Goal: Task Accomplishment & Management: Manage account settings

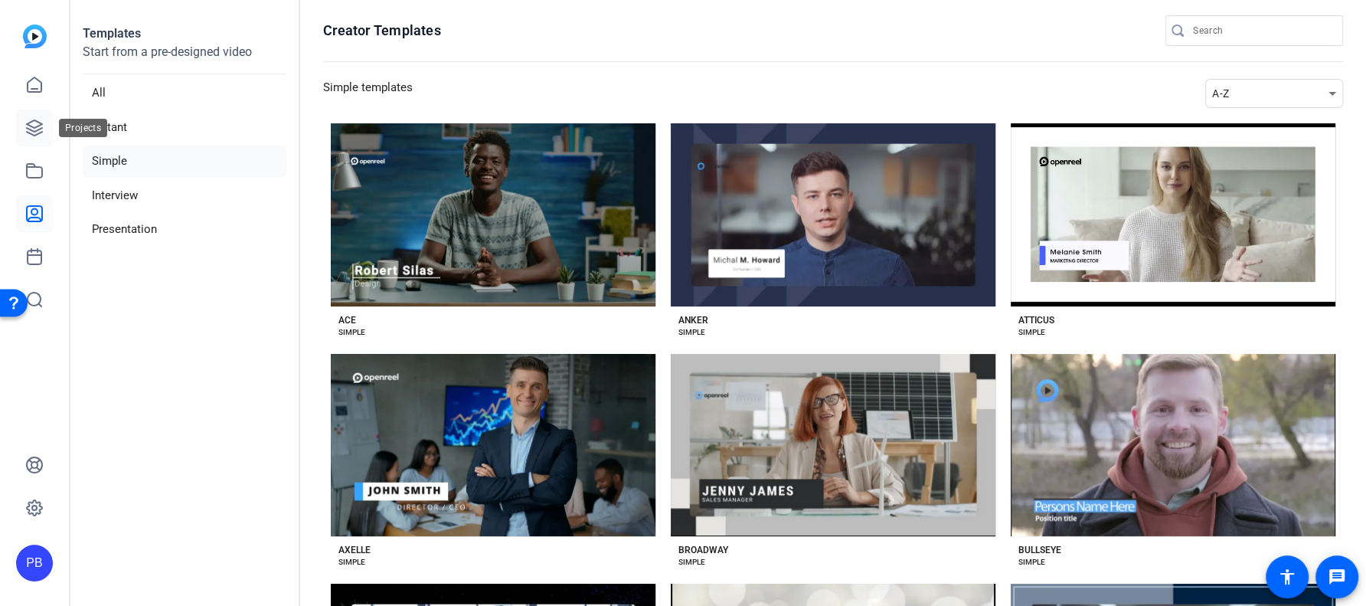
click at [34, 132] on icon at bounding box center [34, 128] width 18 height 18
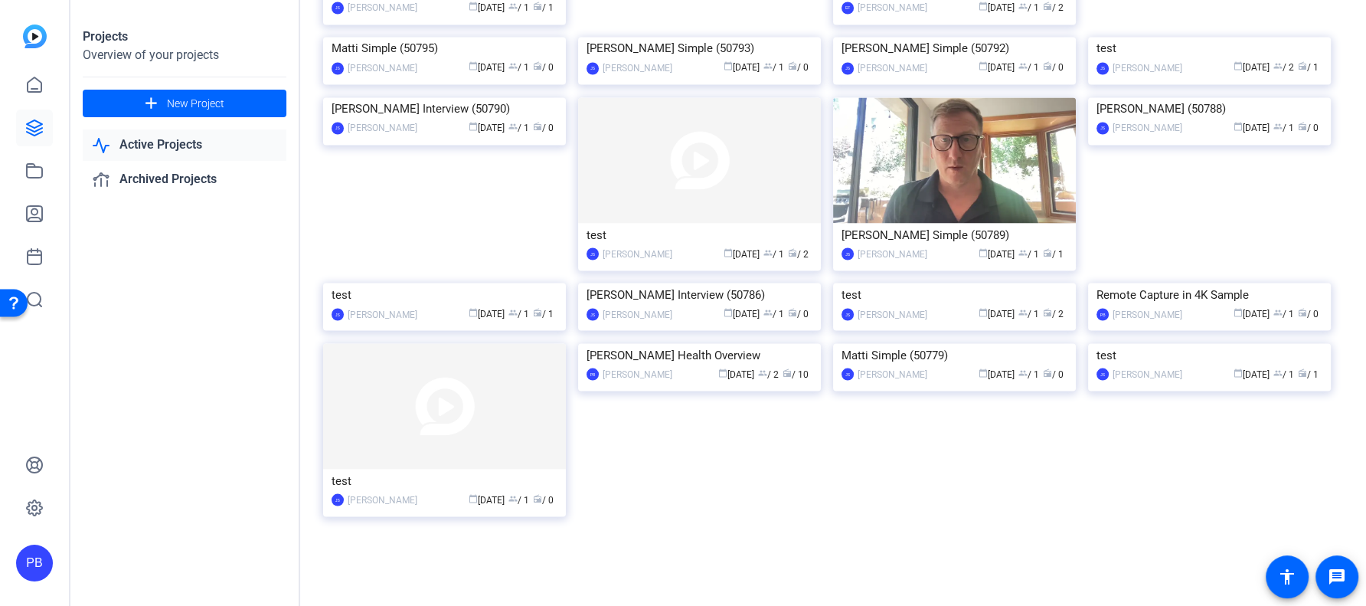
scroll to position [2376, 0]
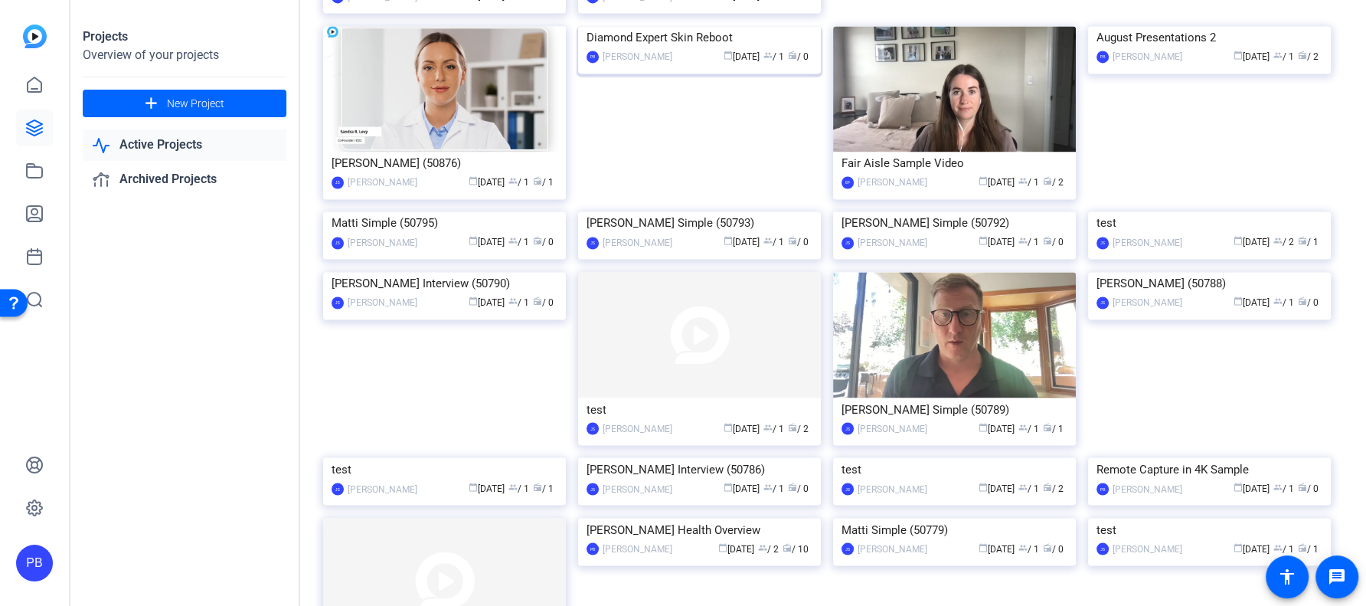
click at [773, 26] on img at bounding box center [699, 26] width 243 height 0
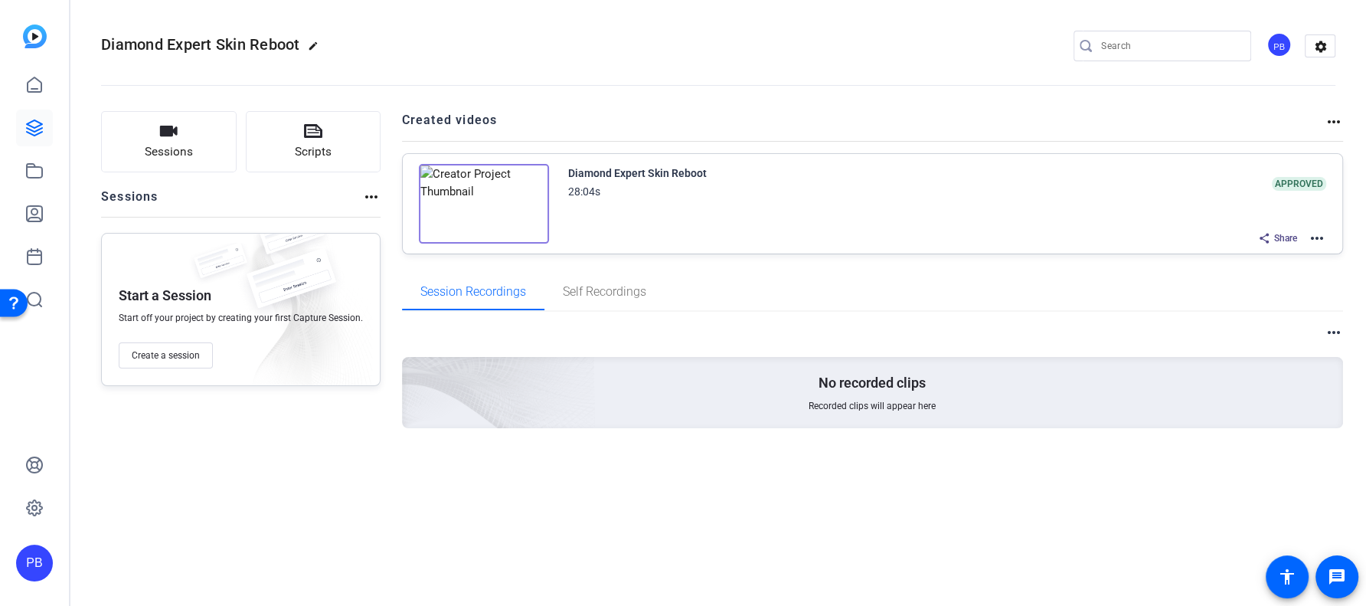
click at [1330, 113] on mat-icon "more_horiz" at bounding box center [1334, 122] width 18 height 18
click at [1327, 113] on div at bounding box center [683, 303] width 1366 height 606
click at [1319, 229] on mat-icon "more_horiz" at bounding box center [1317, 238] width 18 height 18
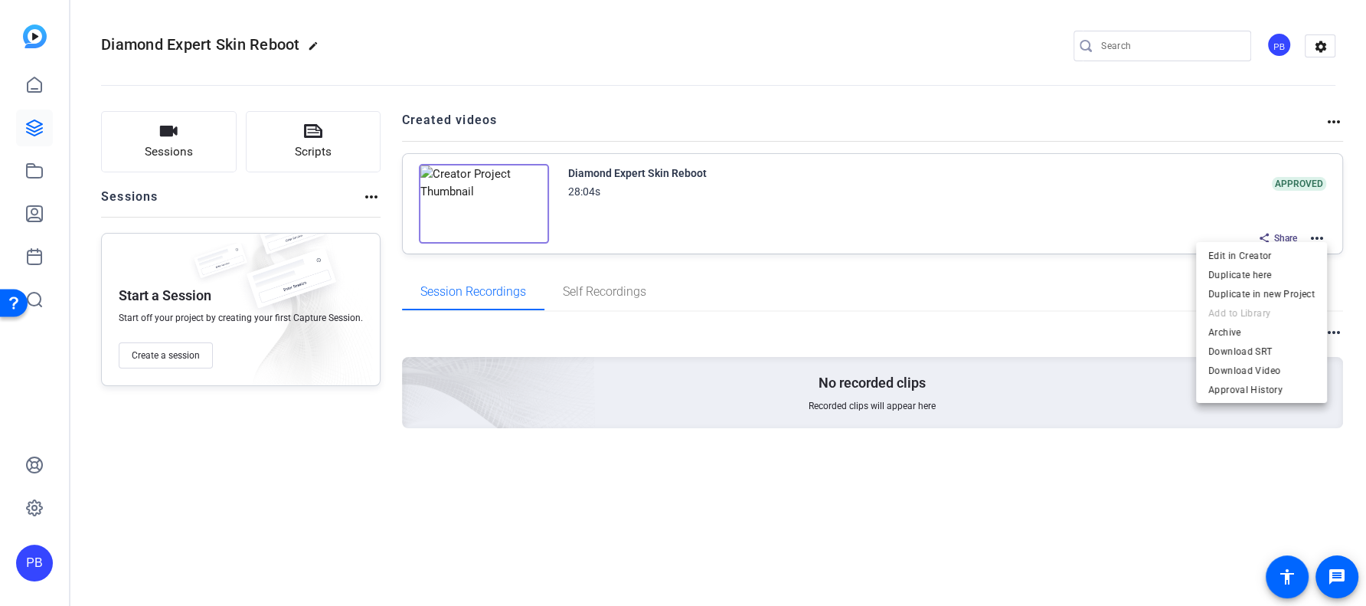
click at [1196, 214] on div at bounding box center [683, 303] width 1366 height 606
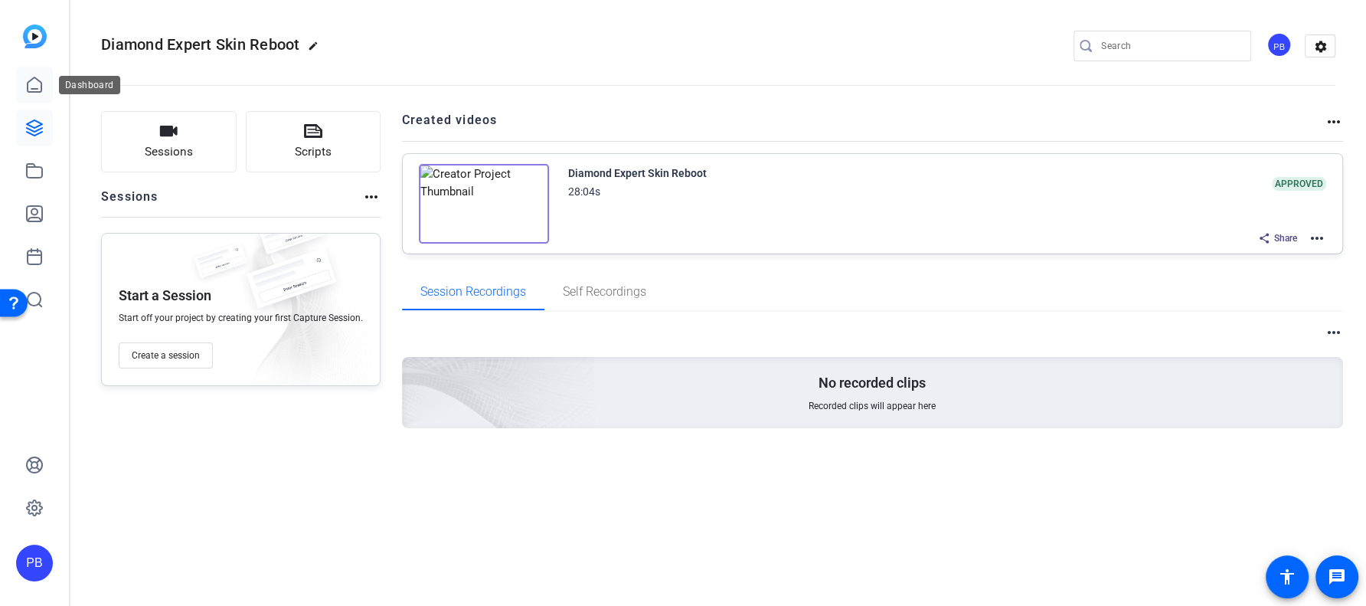
click at [43, 81] on icon at bounding box center [34, 85] width 18 height 18
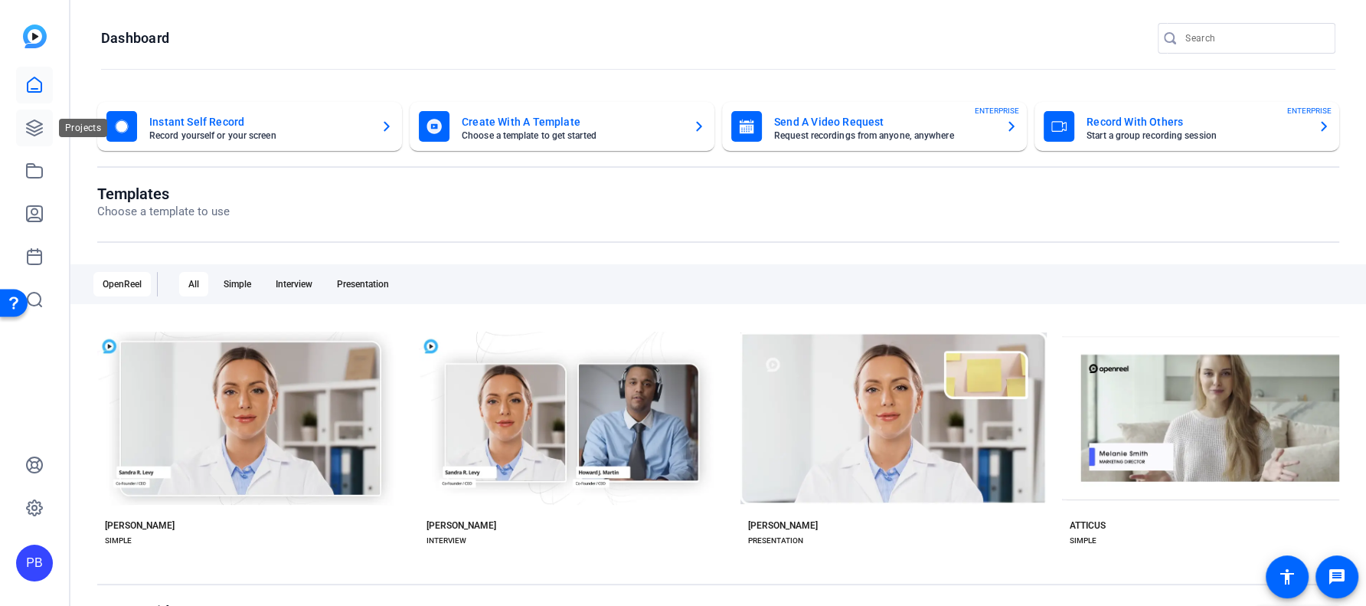
click at [37, 126] on icon at bounding box center [34, 127] width 15 height 15
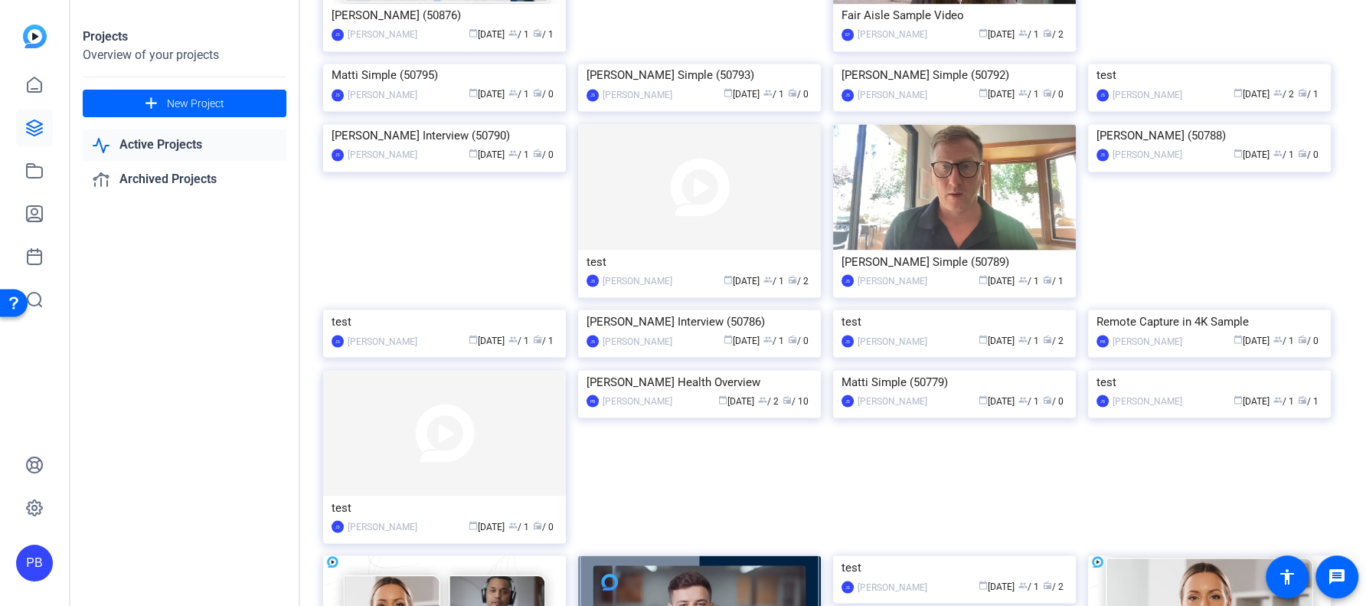
scroll to position [2490, 0]
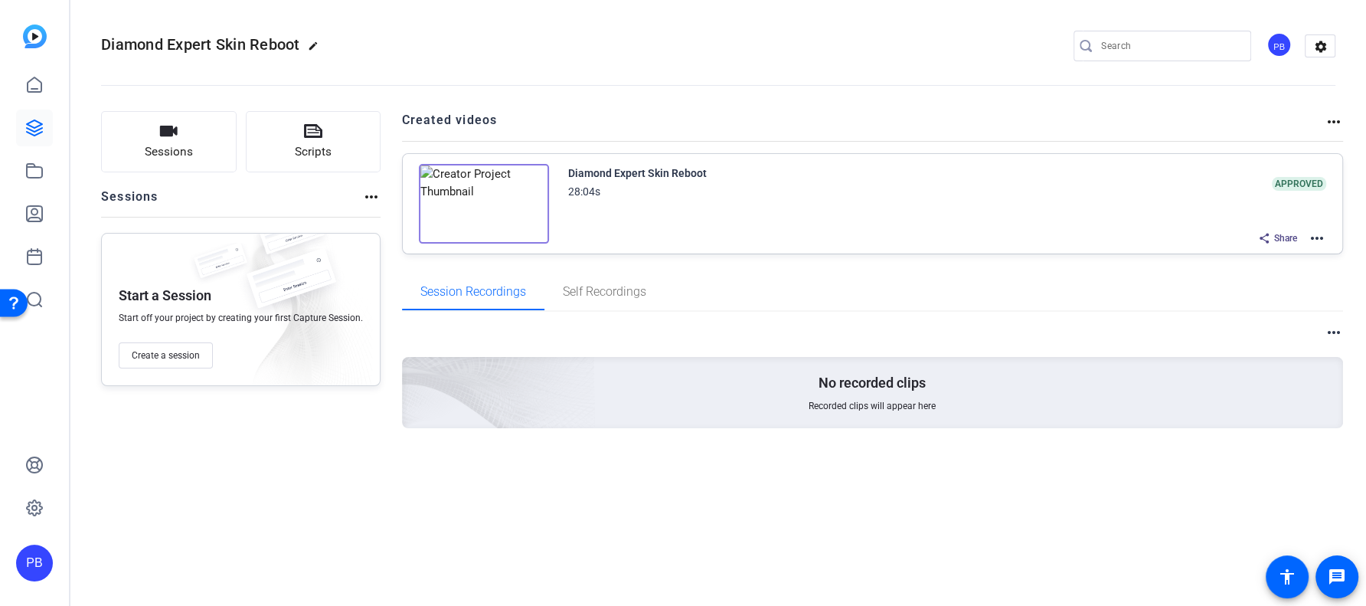
click at [1316, 234] on mat-icon "more_horiz" at bounding box center [1317, 238] width 18 height 18
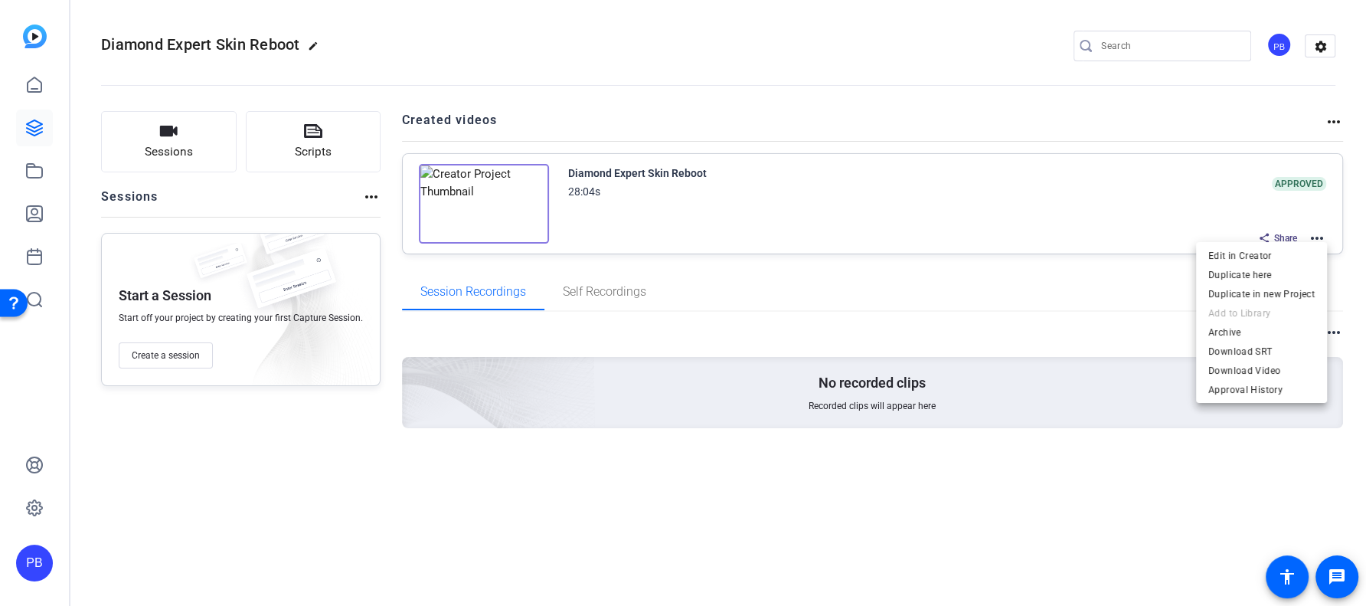
click at [1123, 223] on div at bounding box center [683, 303] width 1366 height 606
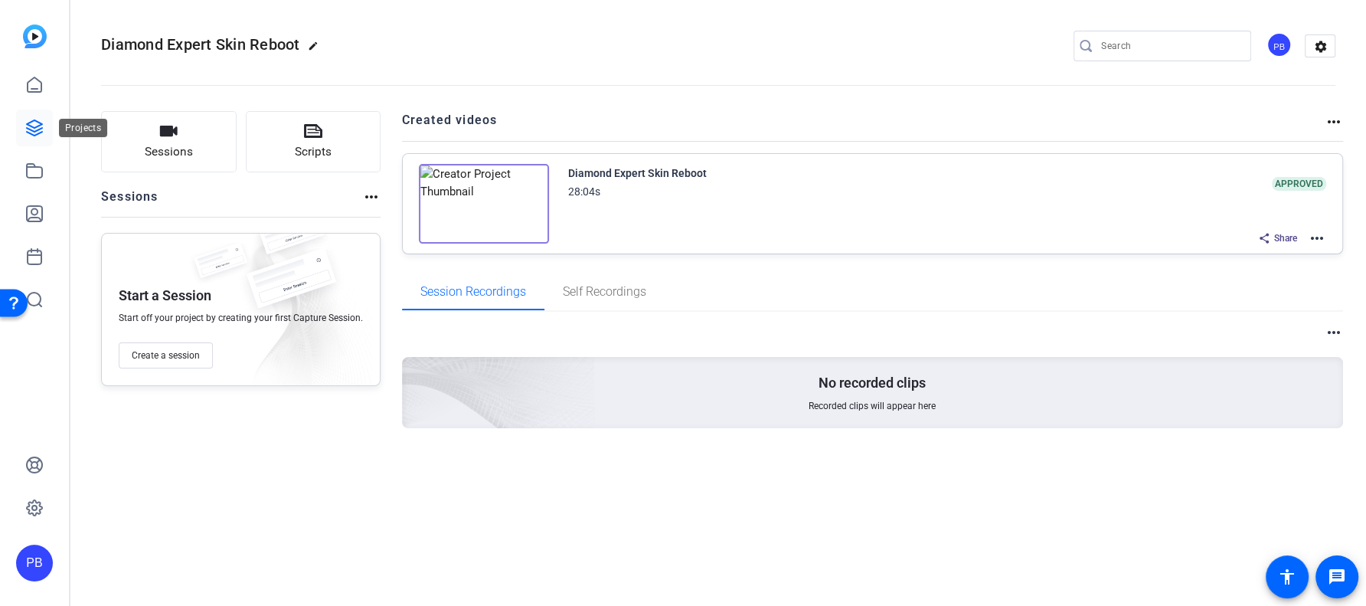
click at [34, 126] on icon at bounding box center [34, 128] width 18 height 18
click at [1328, 235] on div "Diamond Expert Skin Reboot 28:04s APPROVED Share more_horiz" at bounding box center [873, 204] width 940 height 100
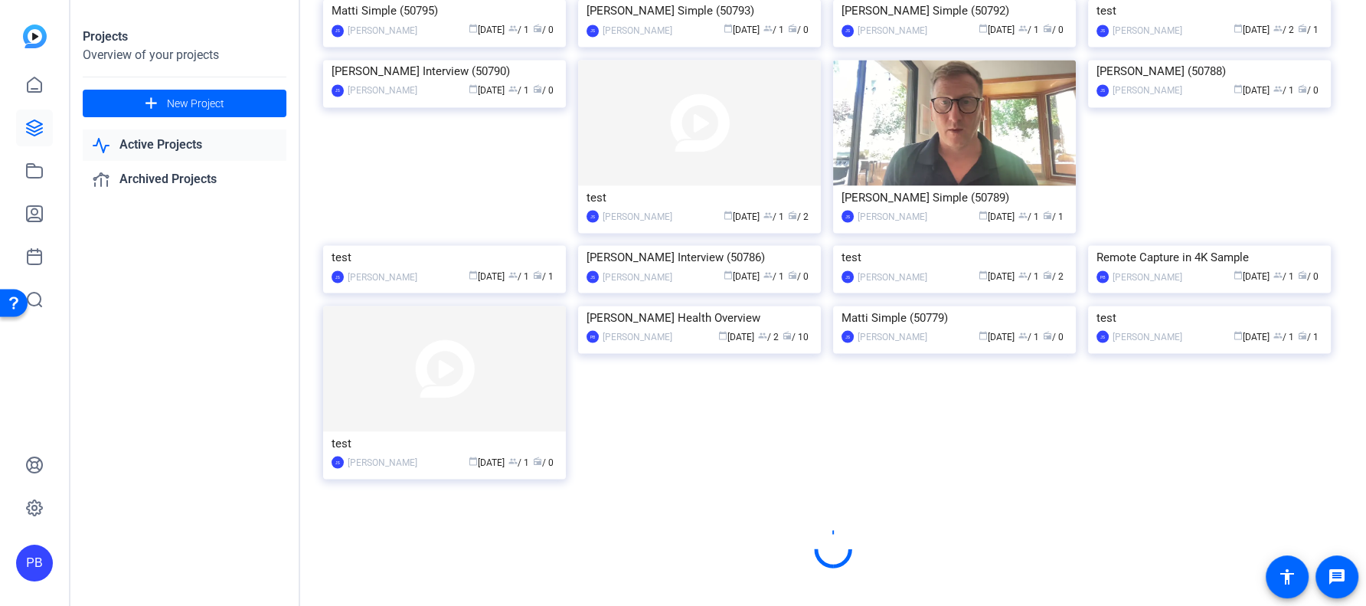
scroll to position [2425, 0]
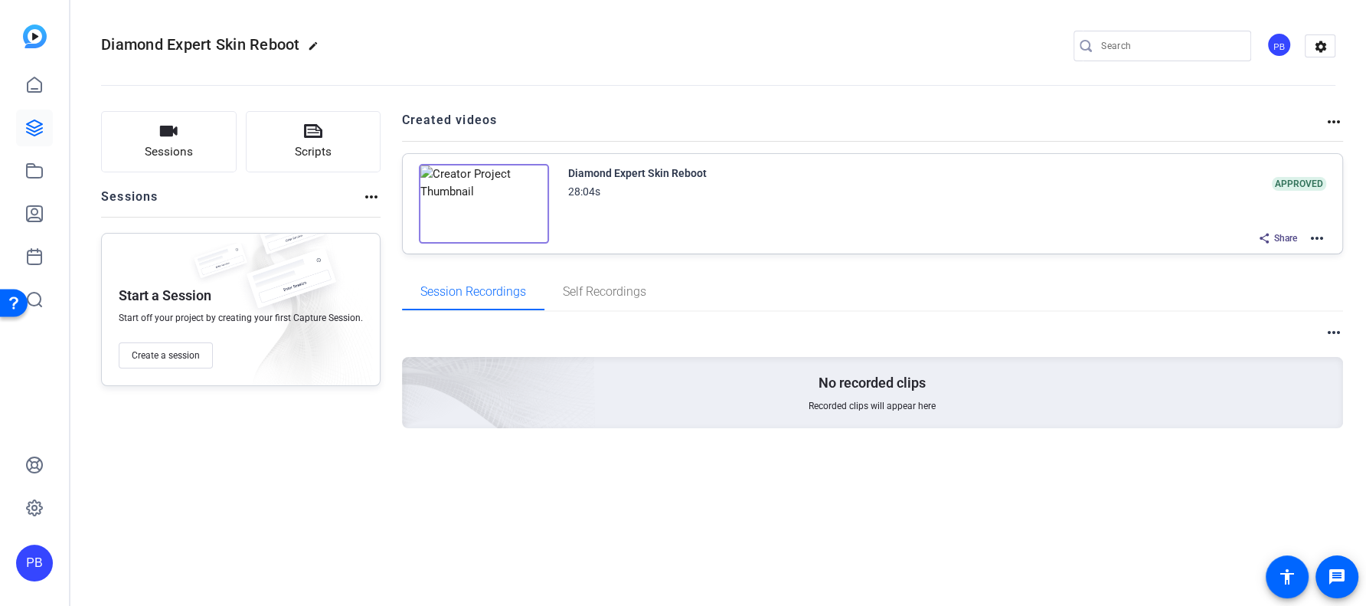
click at [1319, 234] on mat-icon "more_horiz" at bounding box center [1317, 238] width 18 height 18
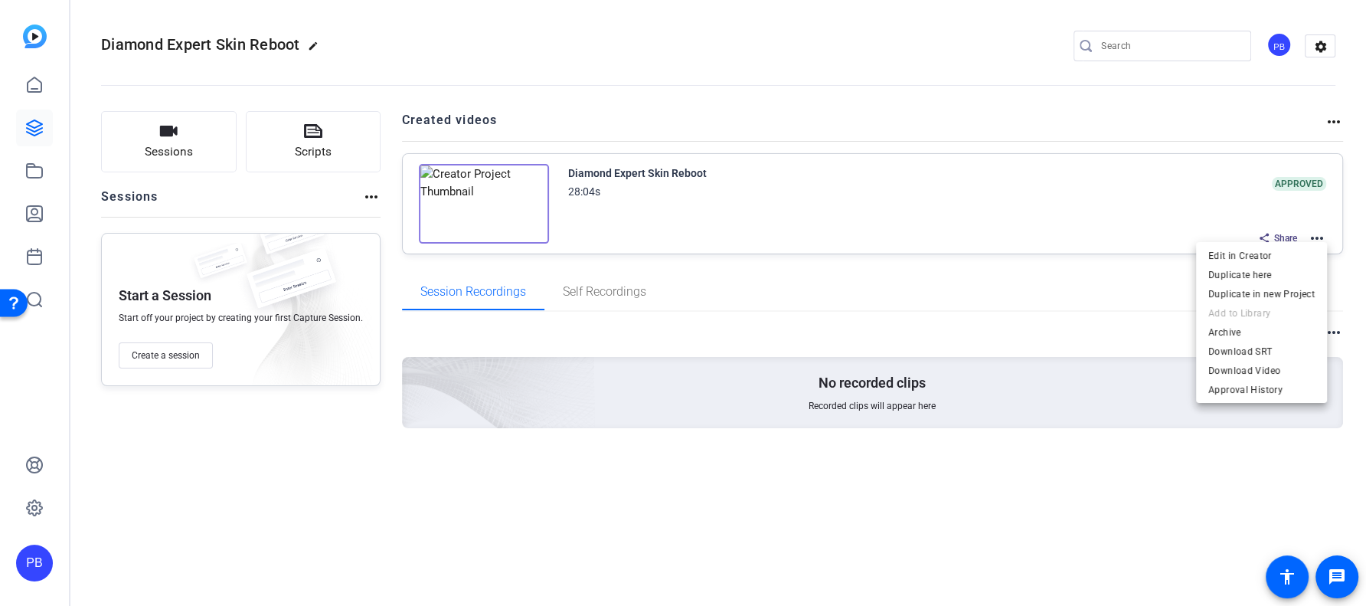
click at [1319, 234] on div at bounding box center [683, 303] width 1366 height 606
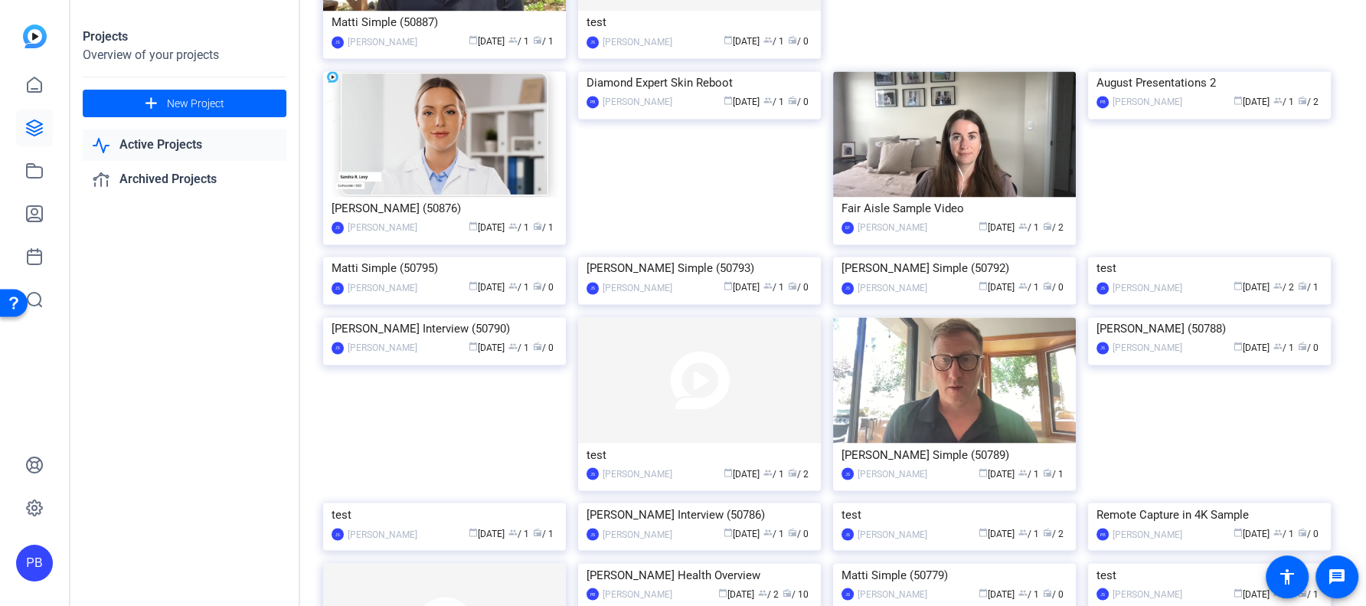
scroll to position [2440, 0]
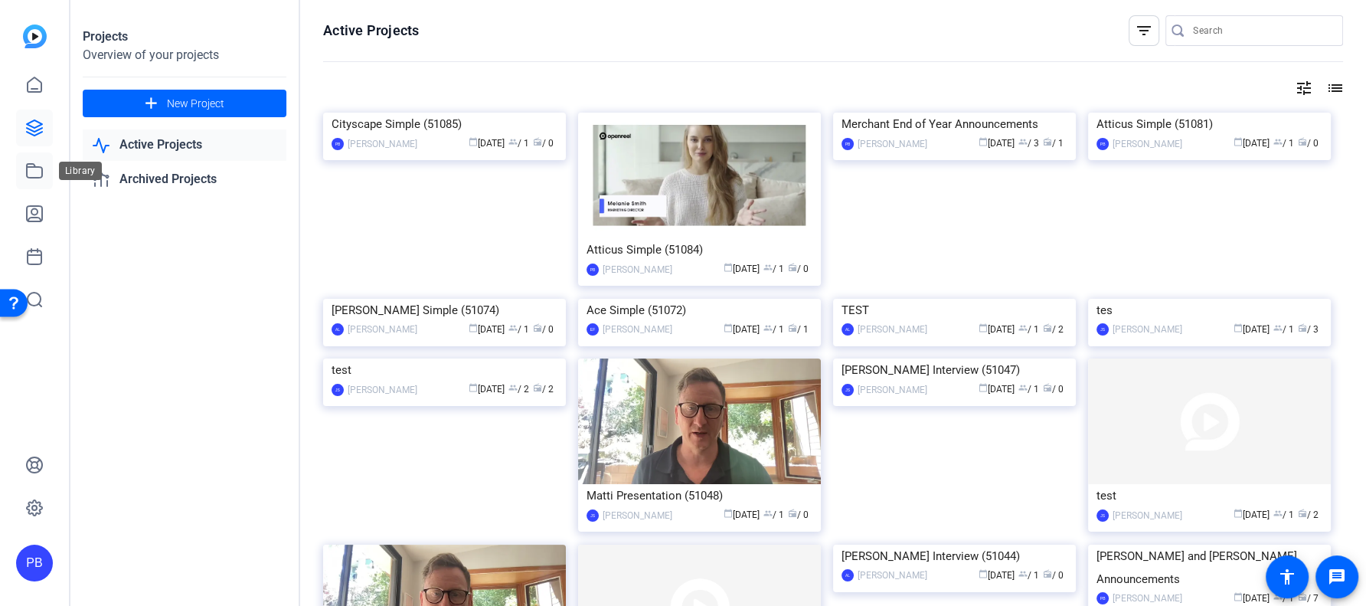
click at [34, 164] on icon at bounding box center [34, 171] width 18 height 18
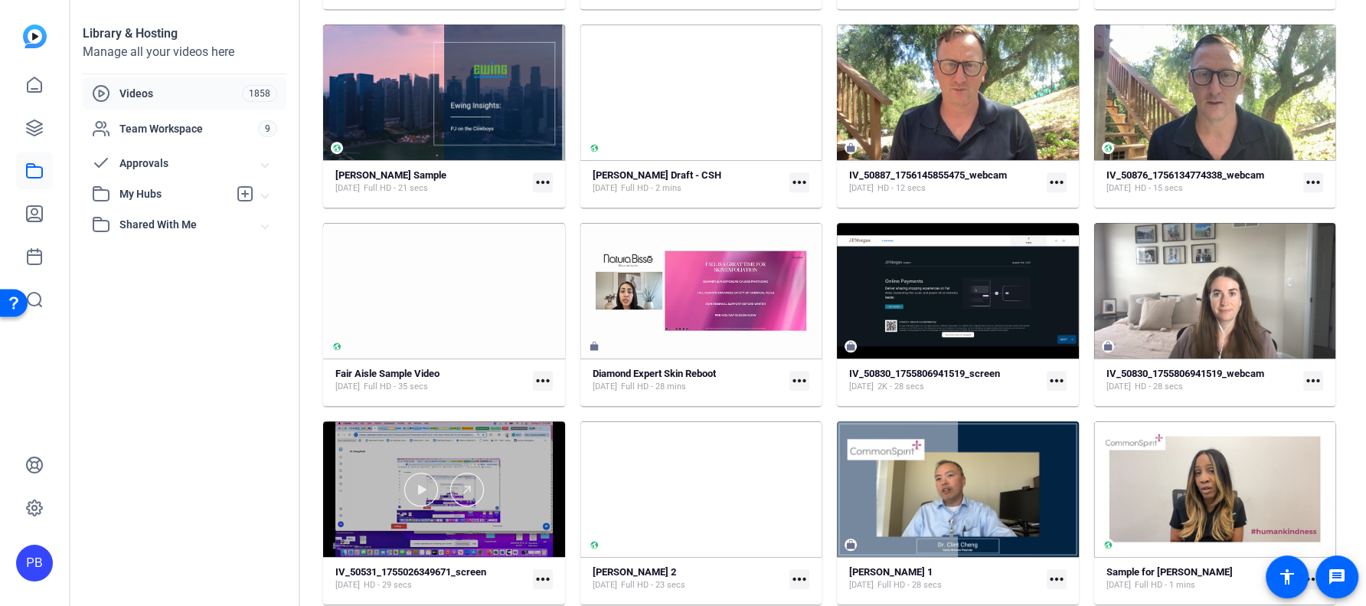
scroll to position [925, 0]
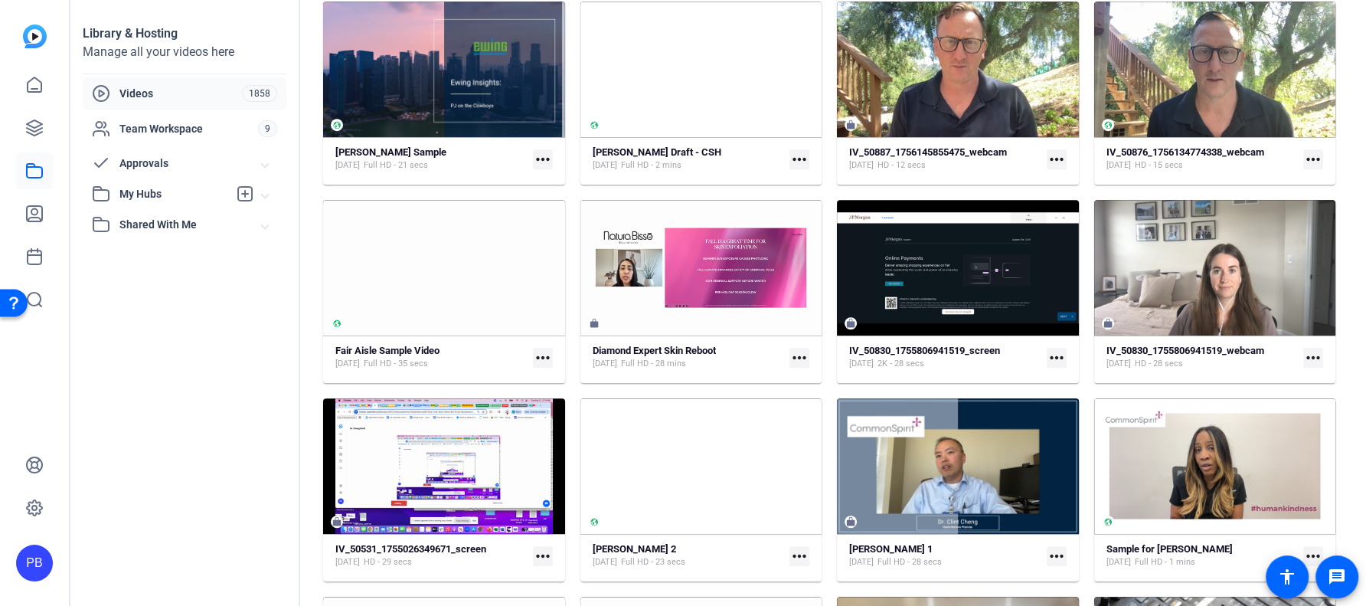
click at [796, 352] on mat-icon "more_horiz" at bounding box center [800, 358] width 20 height 20
click at [779, 328] on div at bounding box center [683, 303] width 1366 height 606
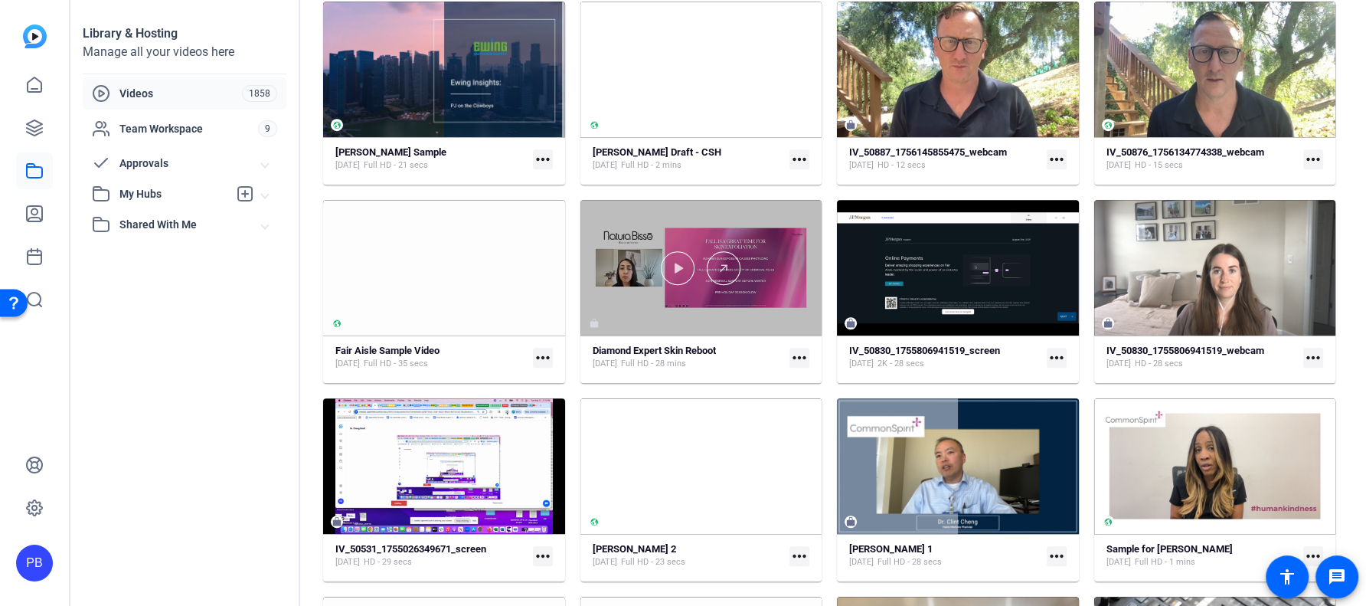
click at [779, 327] on div at bounding box center [701, 268] width 242 height 136
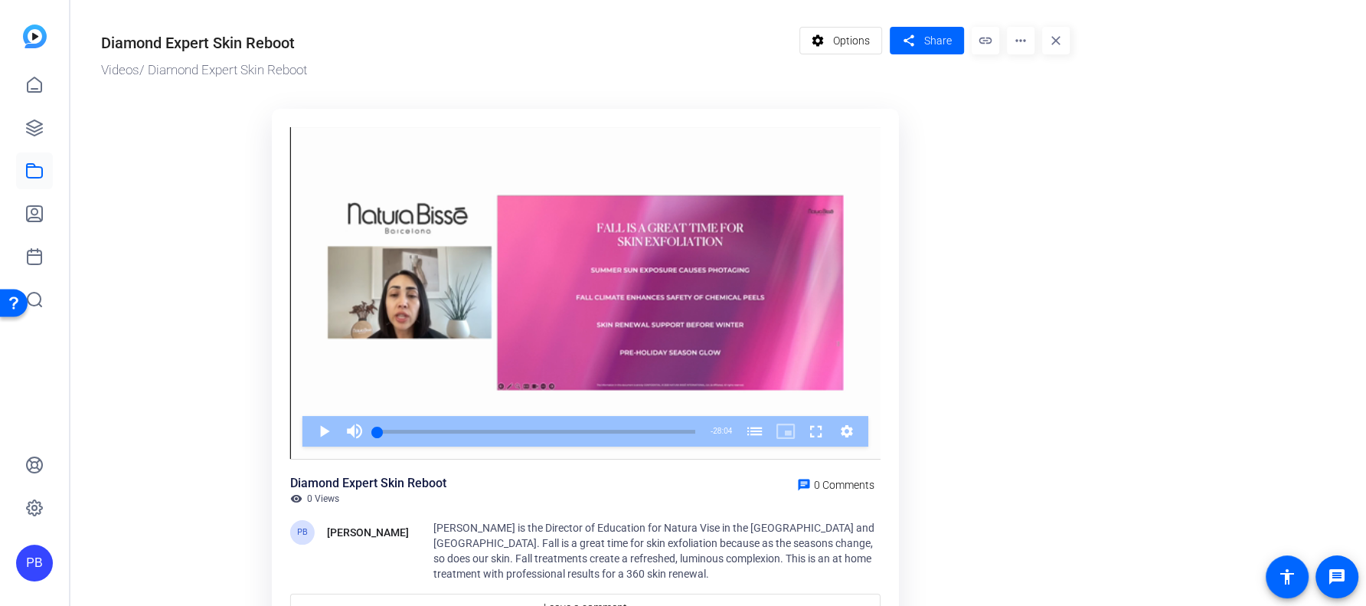
click at [1020, 42] on mat-icon "more_horiz" at bounding box center [1021, 41] width 28 height 28
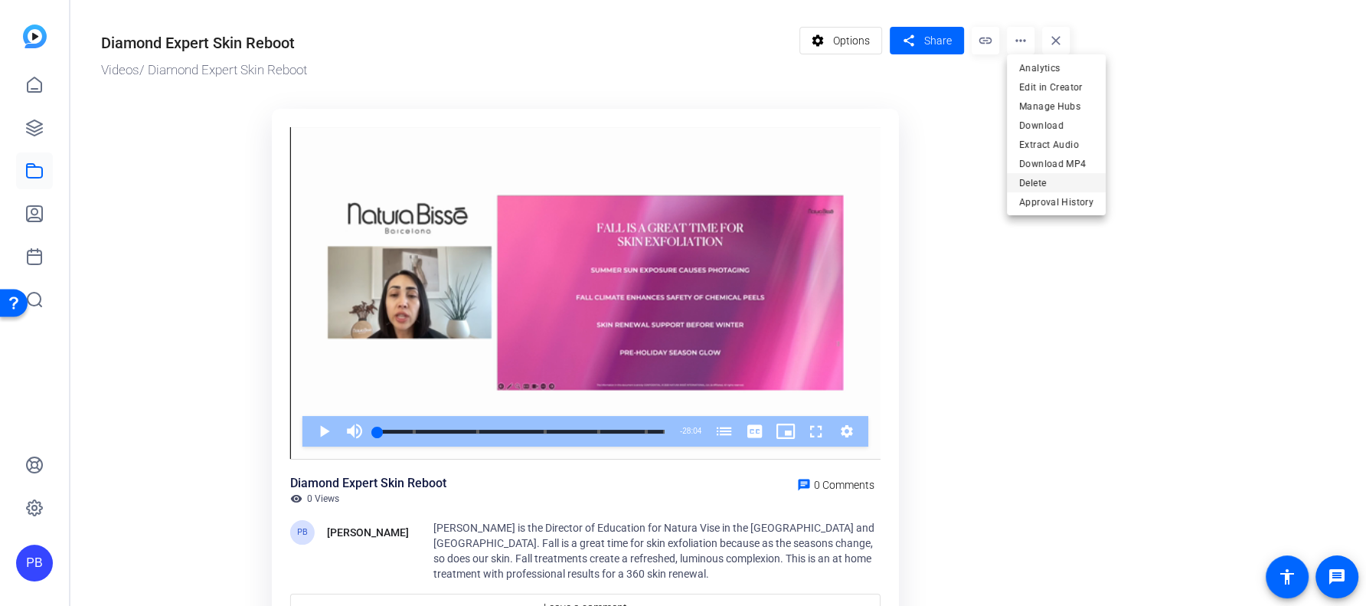
click at [1038, 188] on span "Delete" at bounding box center [1056, 182] width 74 height 18
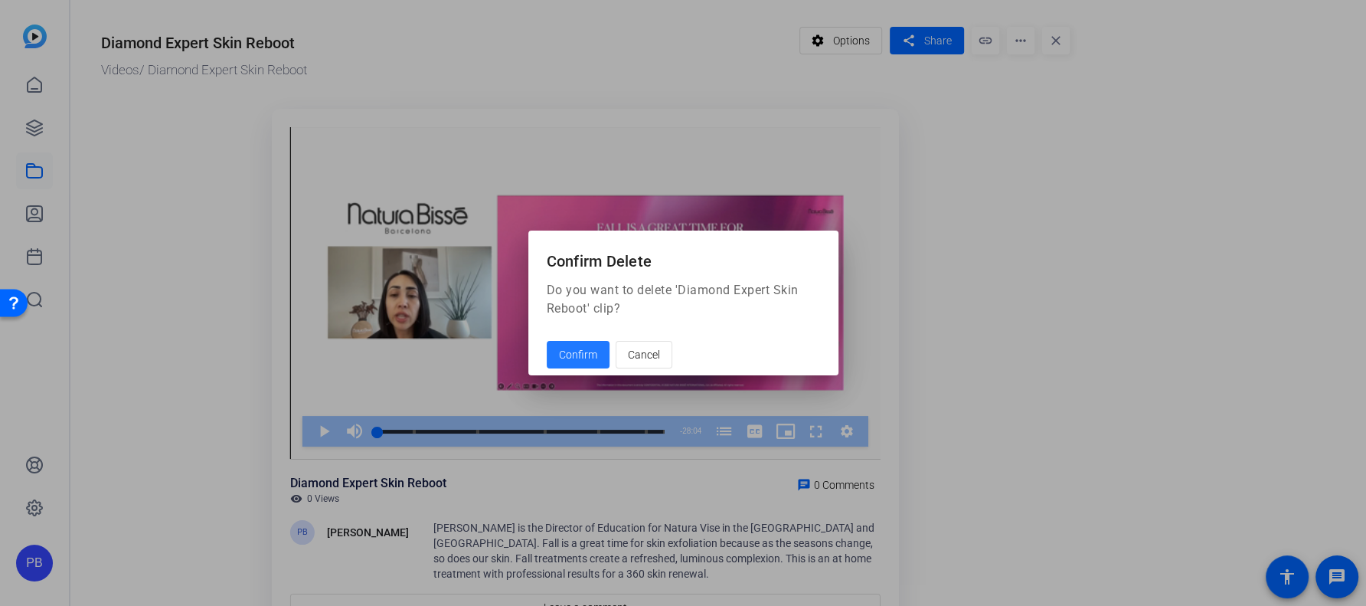
click at [592, 357] on span "Confirm" at bounding box center [578, 355] width 38 height 16
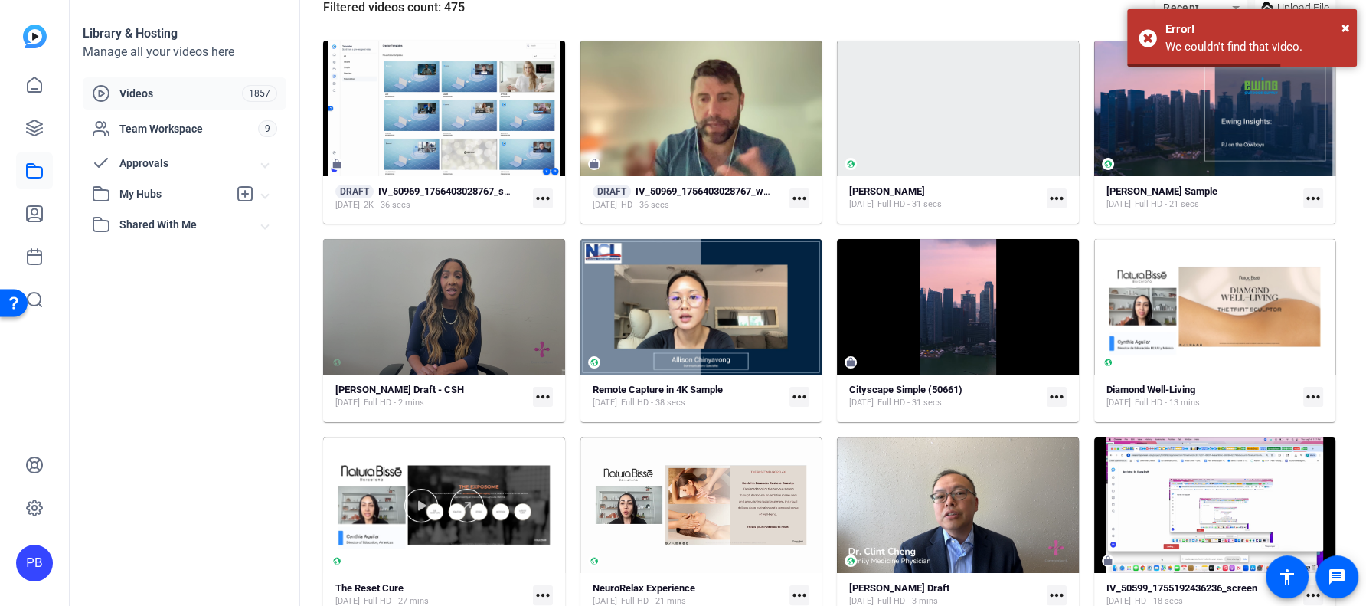
scroll to position [272, 0]
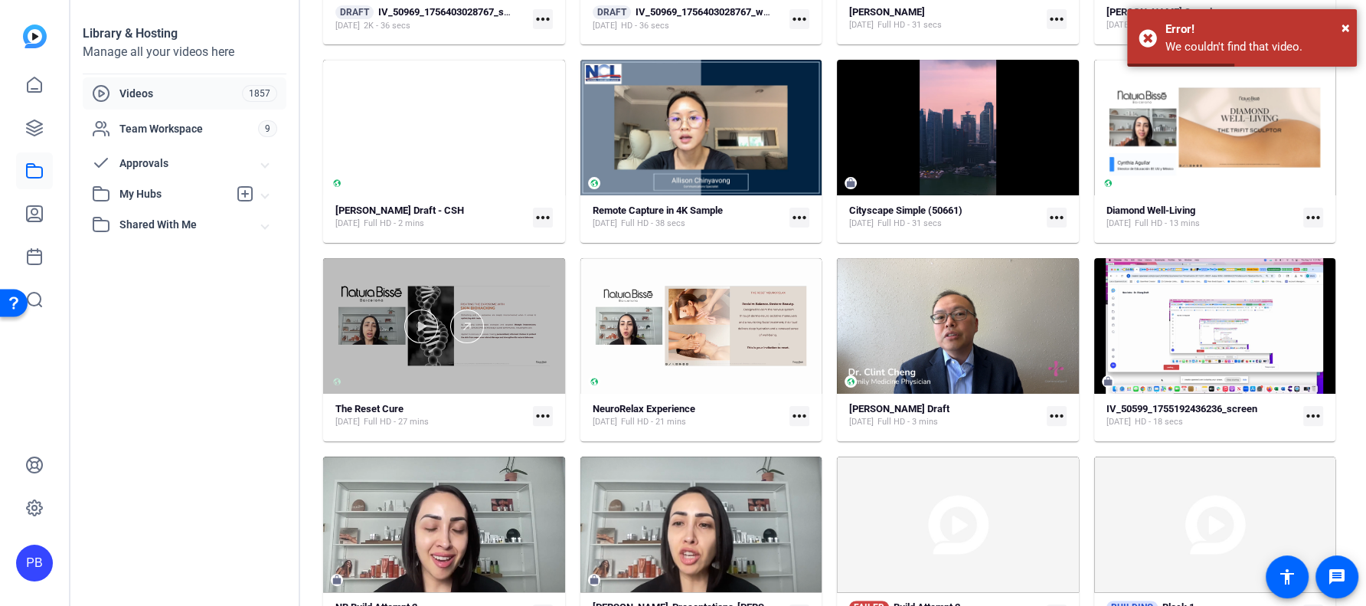
click at [473, 383] on div at bounding box center [444, 326] width 242 height 136
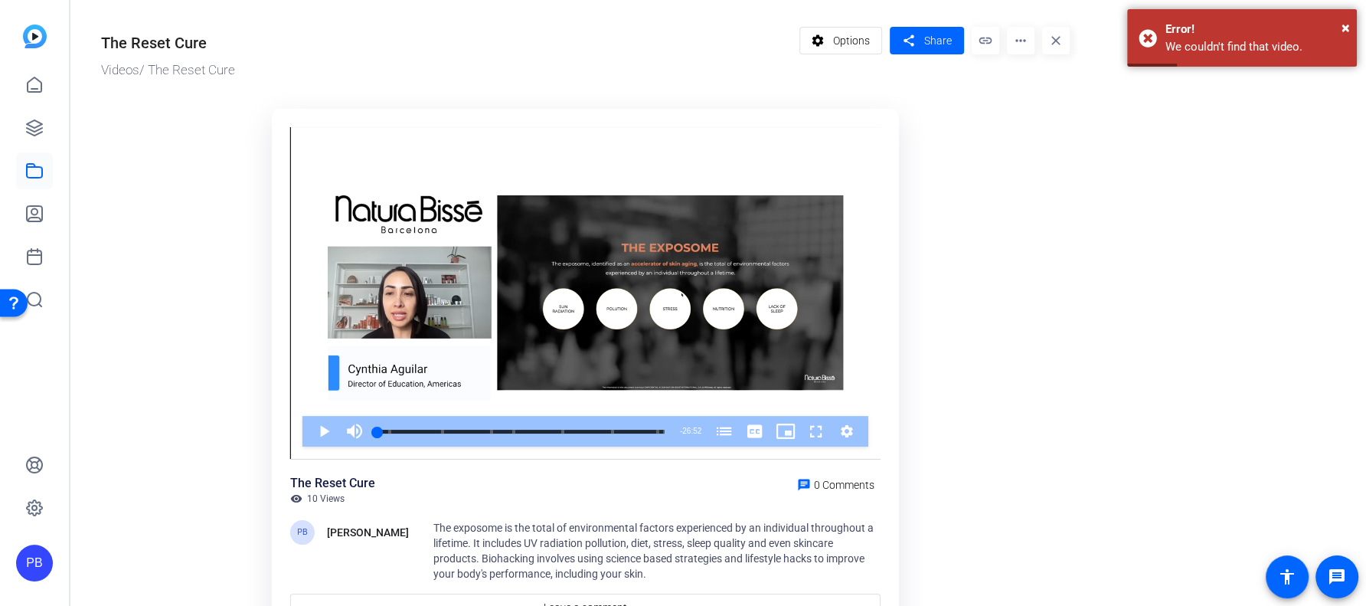
click at [1020, 44] on mat-icon "more_horiz" at bounding box center [1021, 41] width 28 height 28
click at [1027, 180] on span "Delete" at bounding box center [1051, 182] width 64 height 18
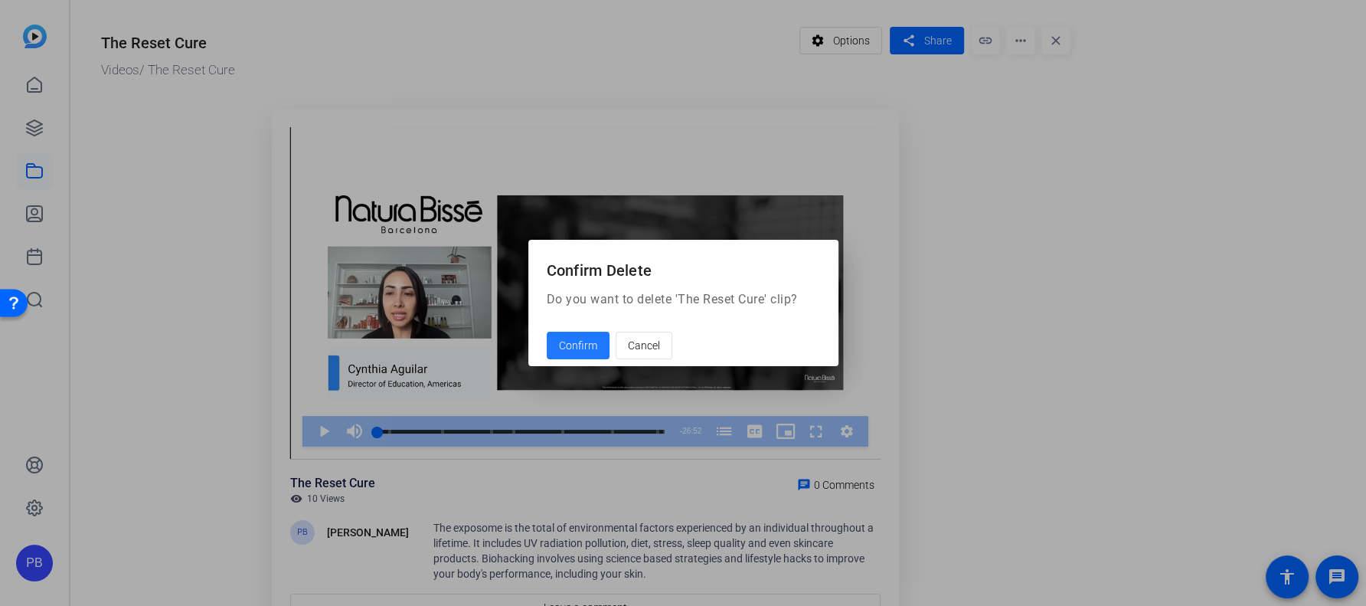
click at [592, 342] on span "Confirm" at bounding box center [578, 346] width 38 height 16
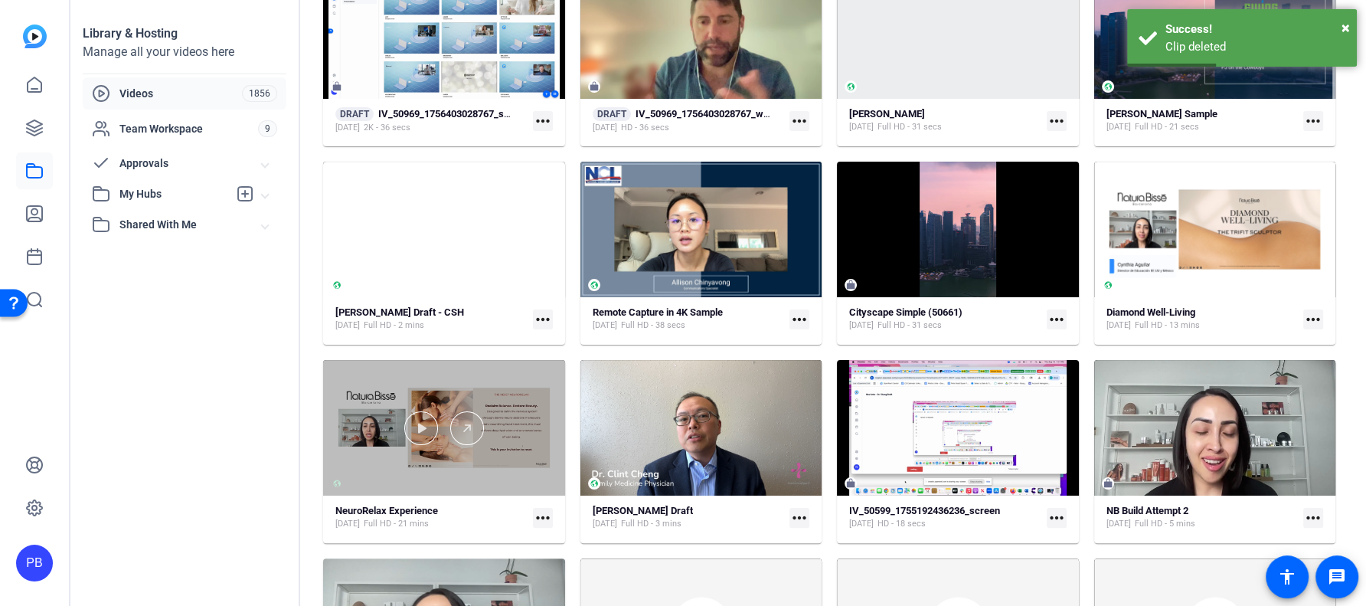
scroll to position [188, 0]
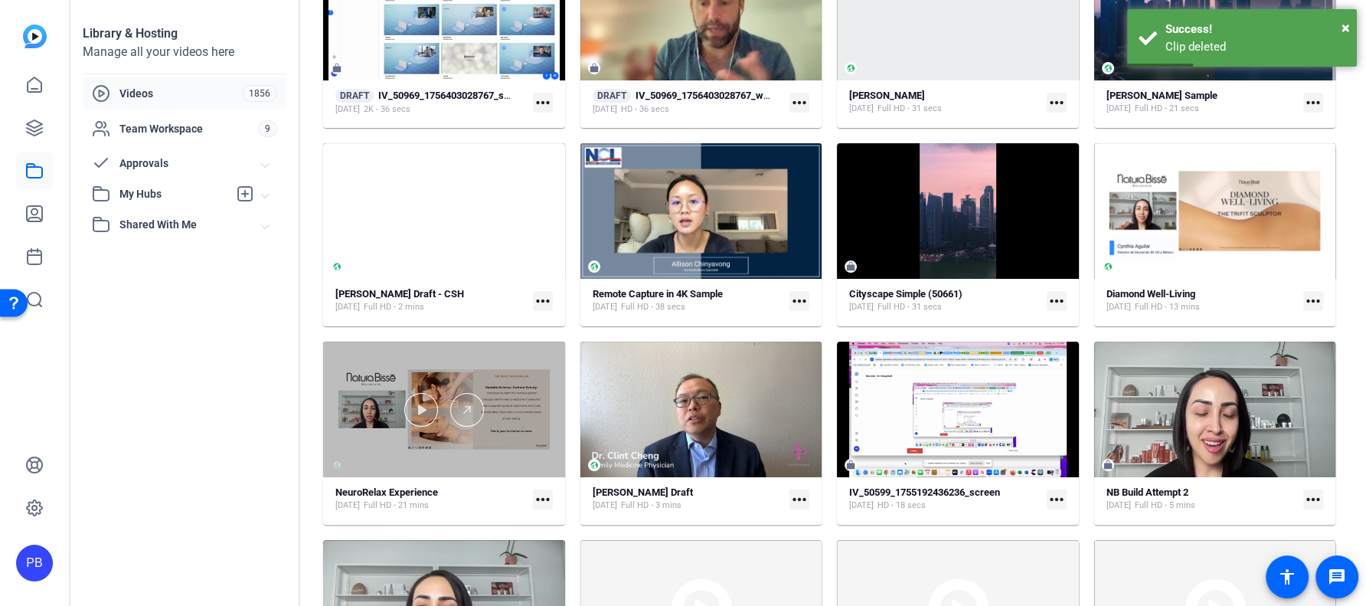
click at [509, 463] on div at bounding box center [444, 410] width 242 height 136
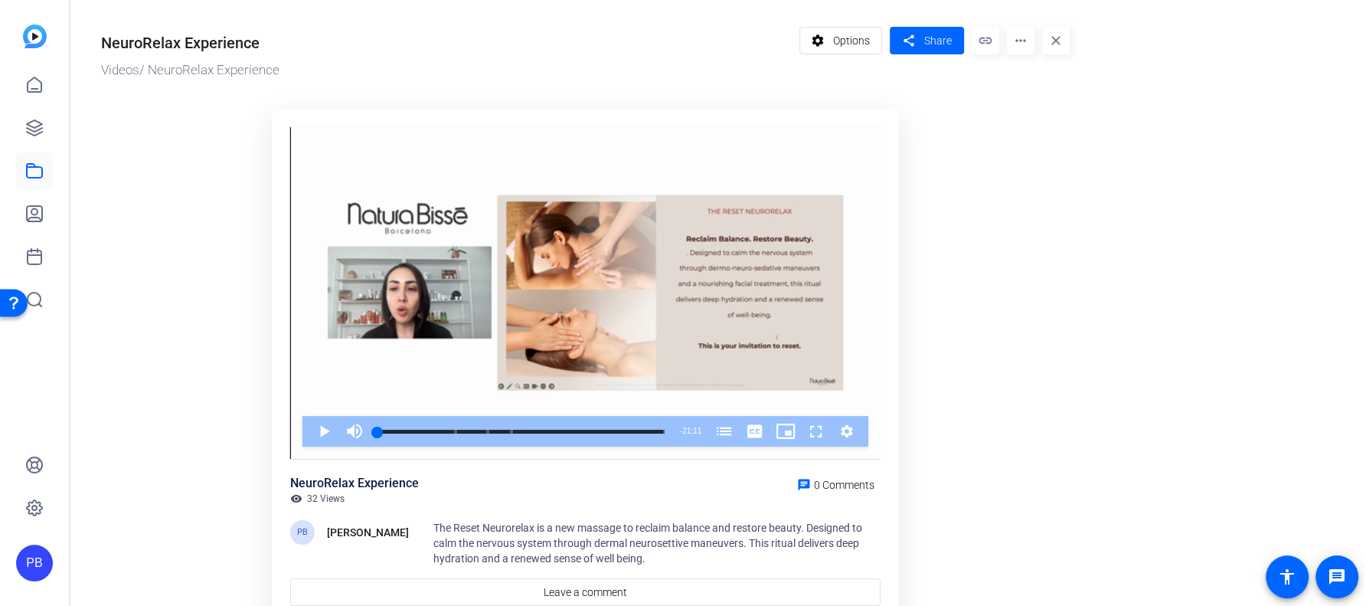
click at [1020, 43] on mat-icon "more_horiz" at bounding box center [1021, 41] width 28 height 28
click at [1024, 181] on span "Delete" at bounding box center [1051, 182] width 64 height 18
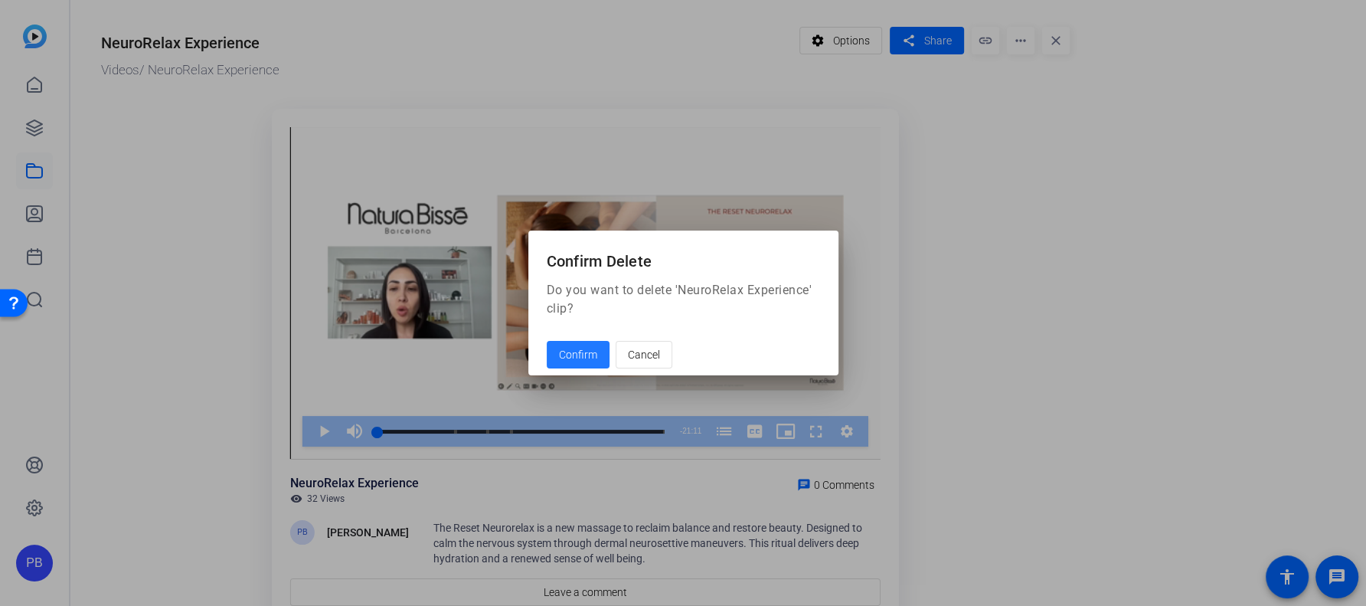
click at [593, 359] on span "Confirm" at bounding box center [578, 355] width 38 height 16
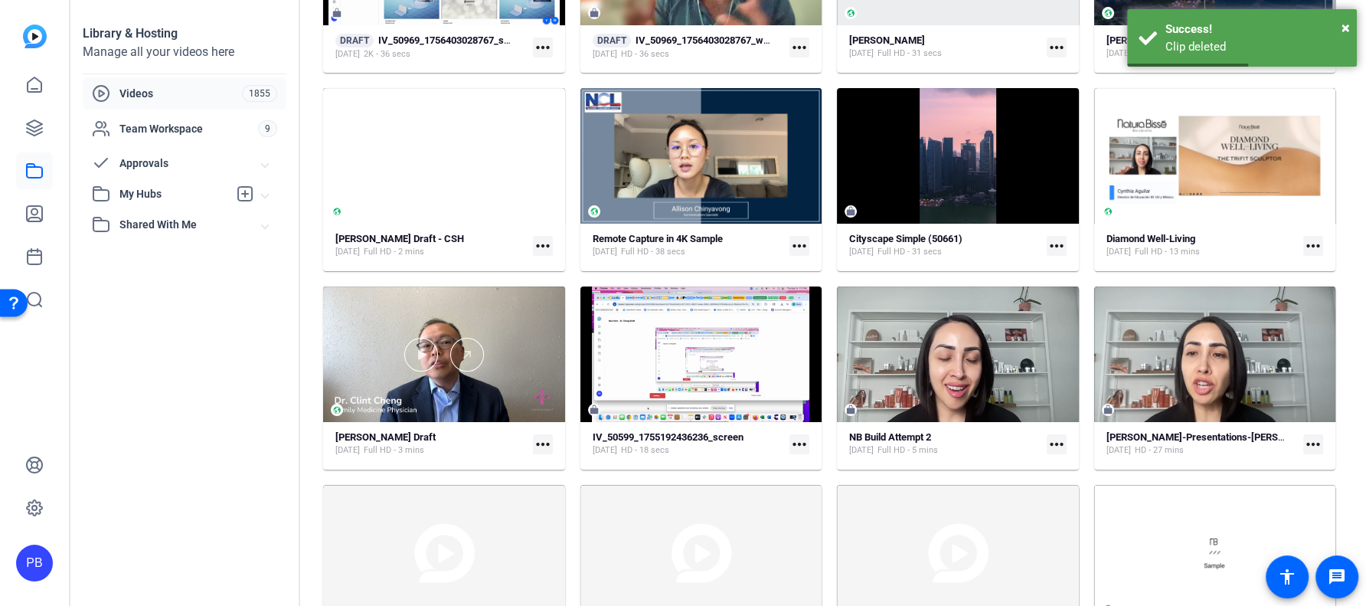
scroll to position [251, 0]
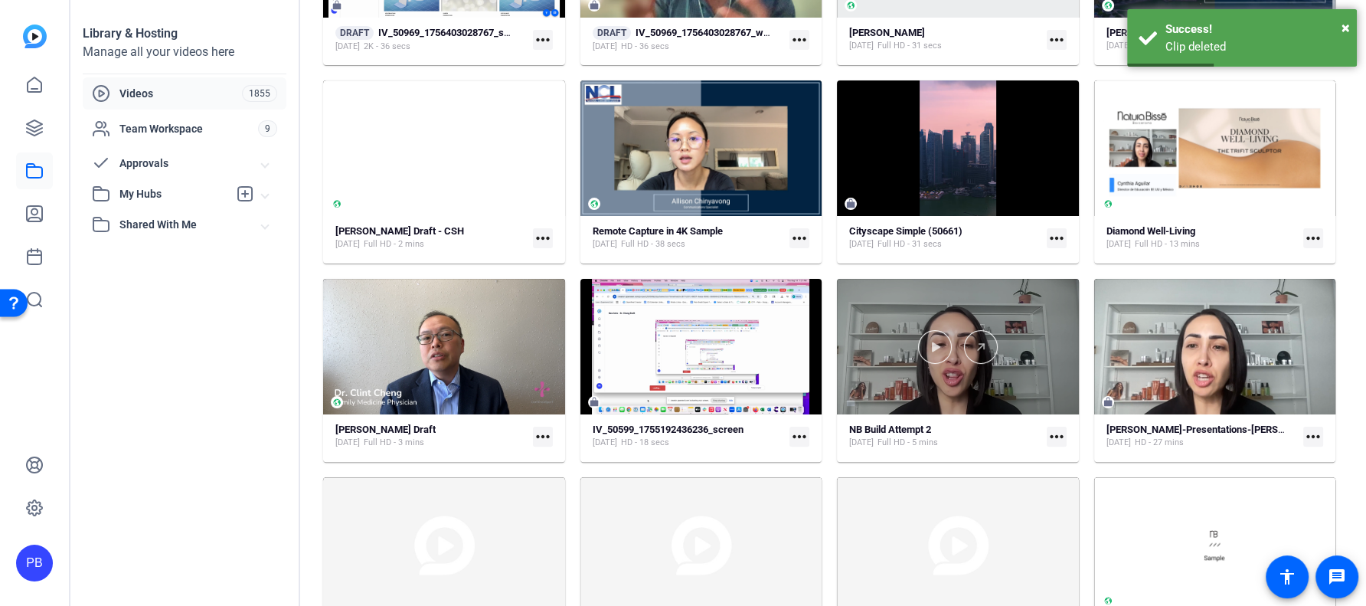
click at [1019, 401] on div at bounding box center [958, 347] width 242 height 136
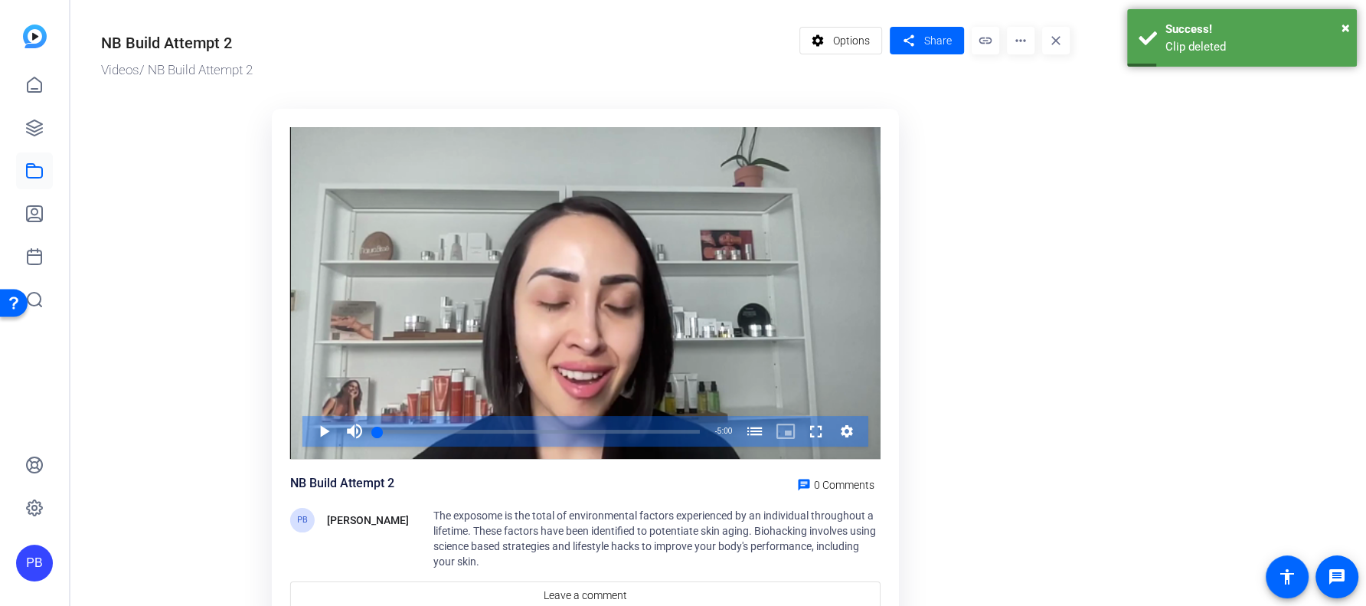
click at [1025, 47] on mat-icon "more_horiz" at bounding box center [1021, 41] width 28 height 28
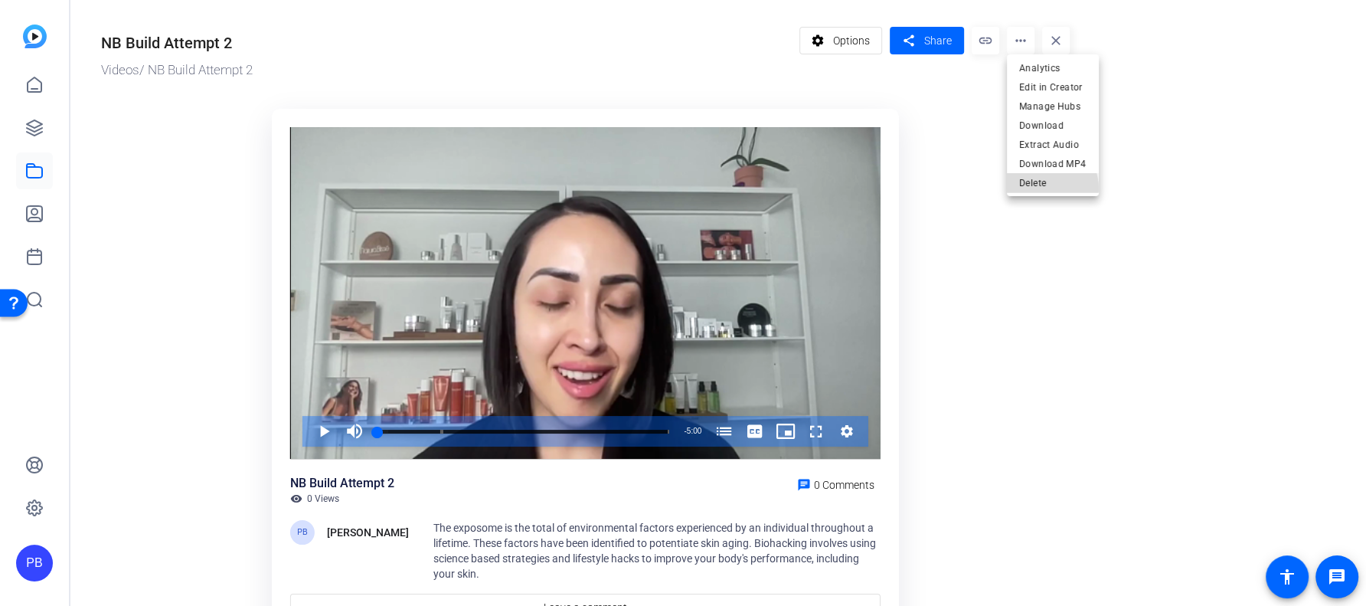
click at [1042, 188] on span "Delete" at bounding box center [1052, 182] width 67 height 18
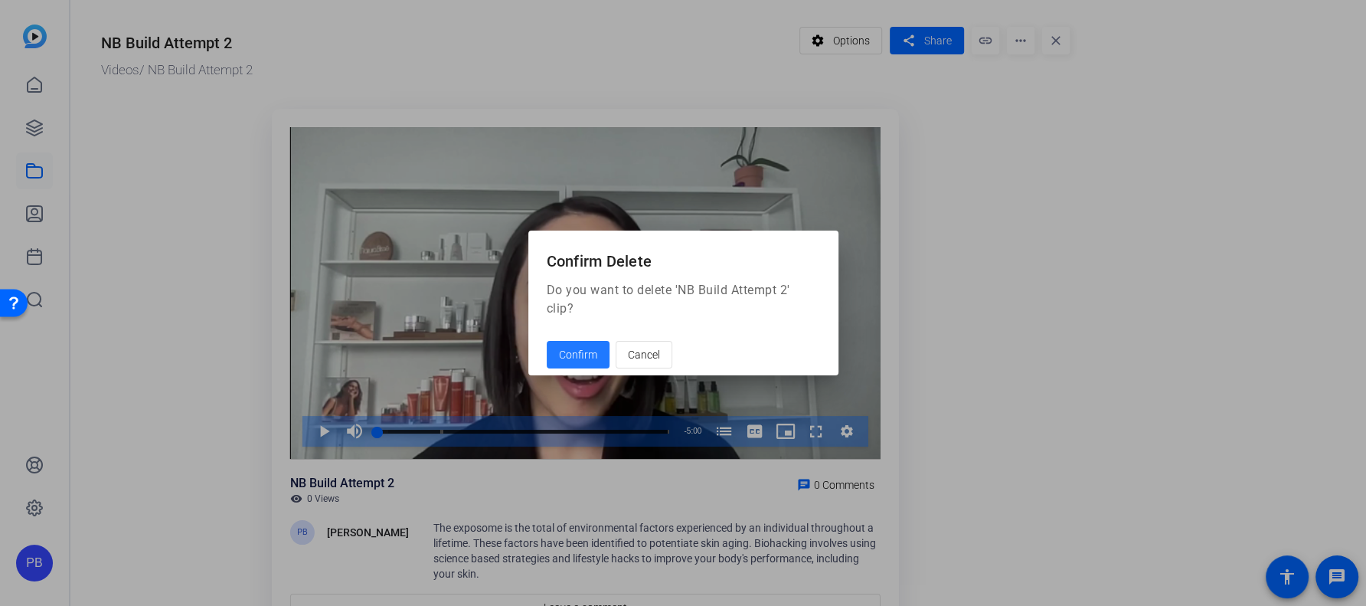
click at [580, 359] on span "Confirm" at bounding box center [578, 355] width 38 height 16
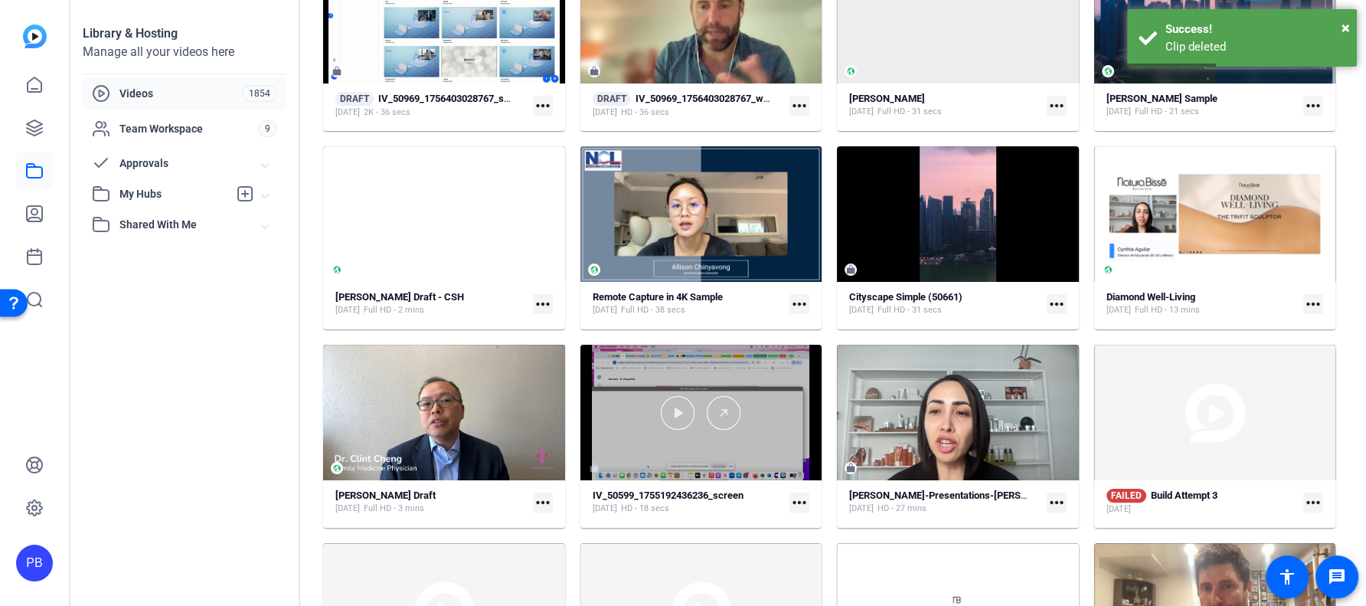
scroll to position [200, 0]
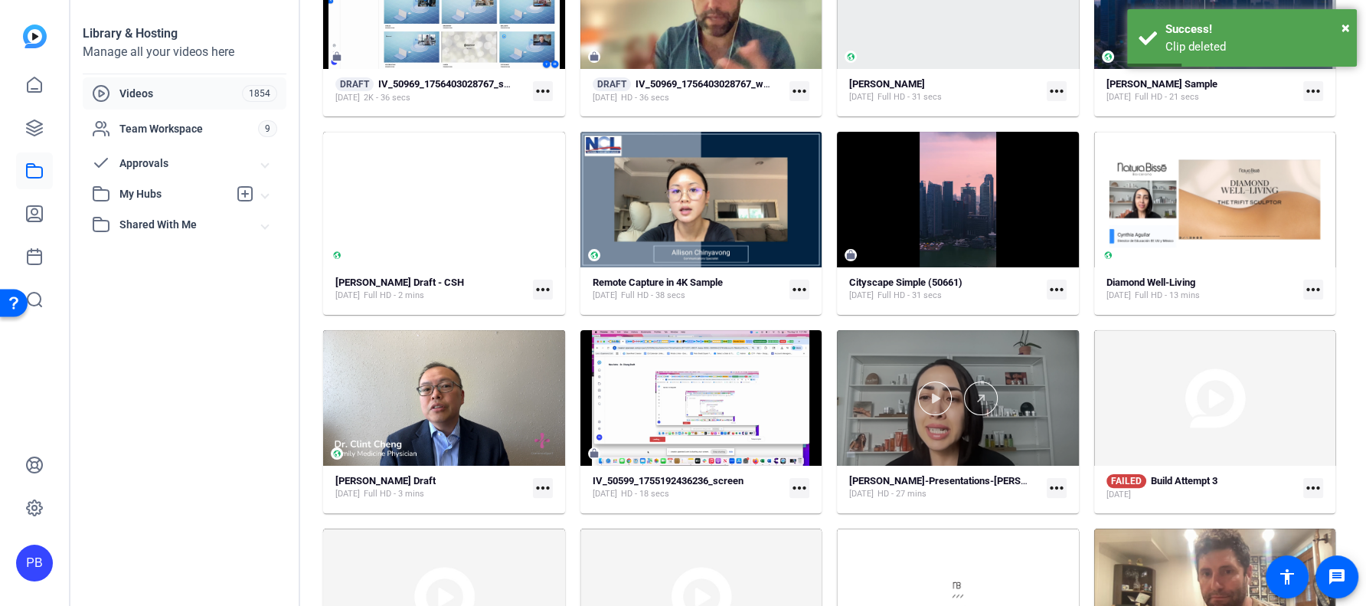
click at [968, 450] on div at bounding box center [958, 398] width 242 height 136
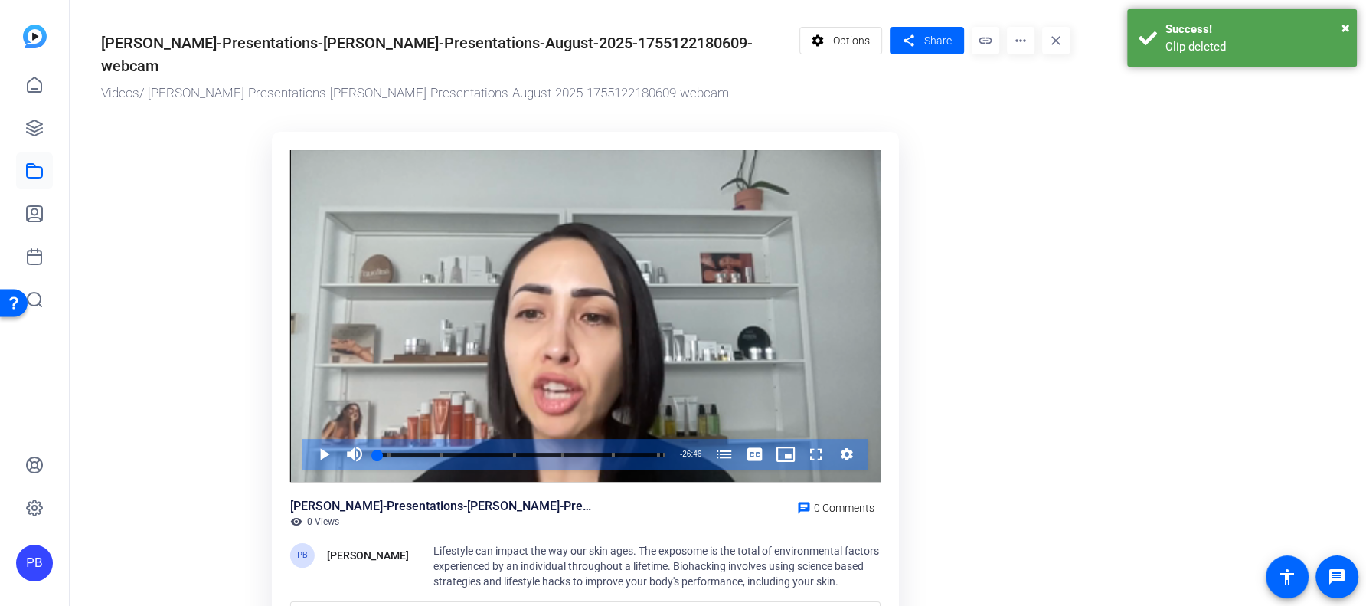
click at [1018, 44] on mat-icon "more_horiz" at bounding box center [1021, 41] width 28 height 28
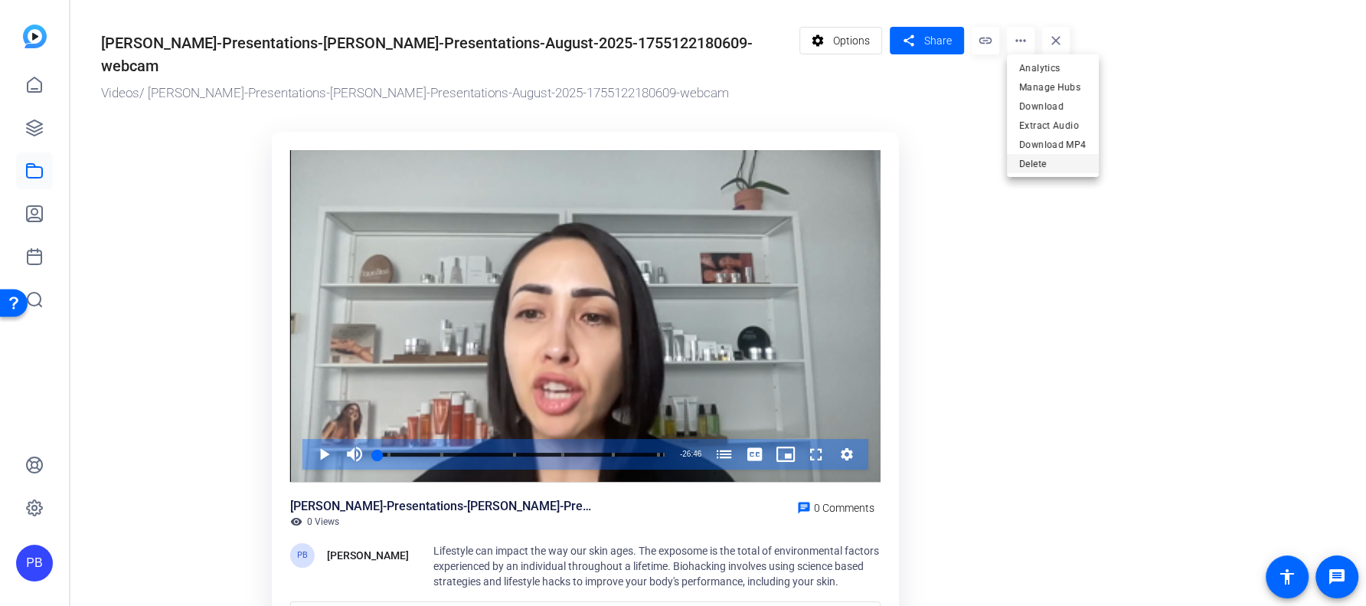
click at [1035, 169] on span "Delete" at bounding box center [1052, 163] width 67 height 18
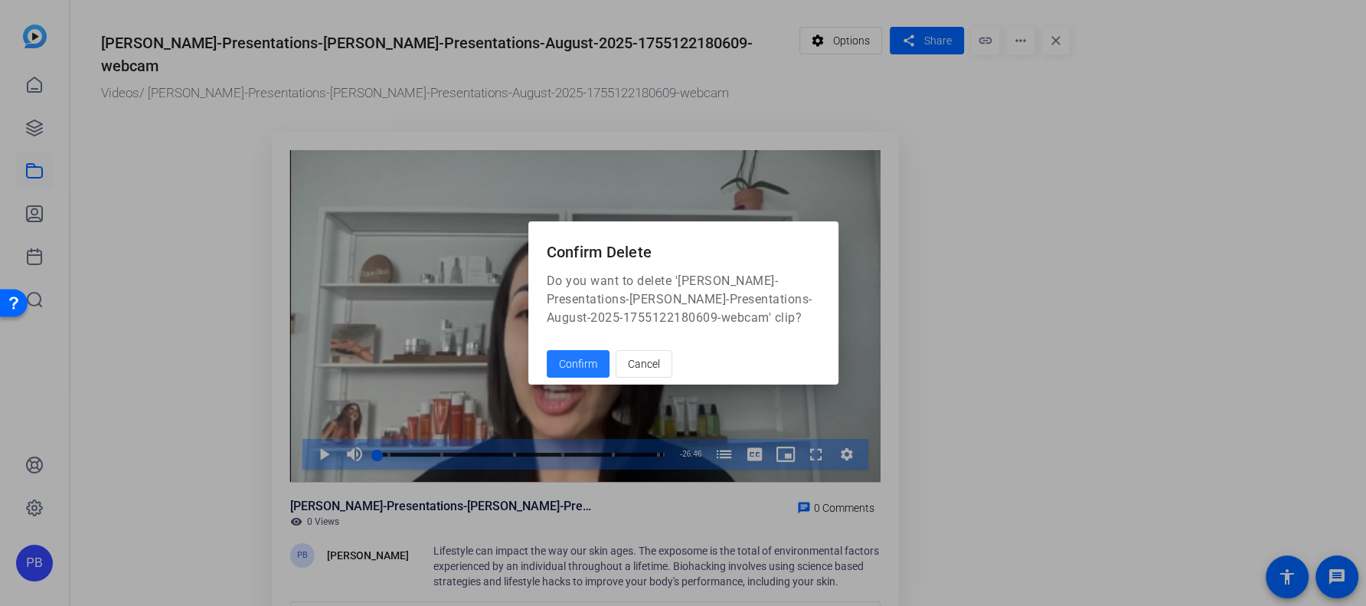
click at [587, 364] on span "Confirm" at bounding box center [578, 364] width 38 height 16
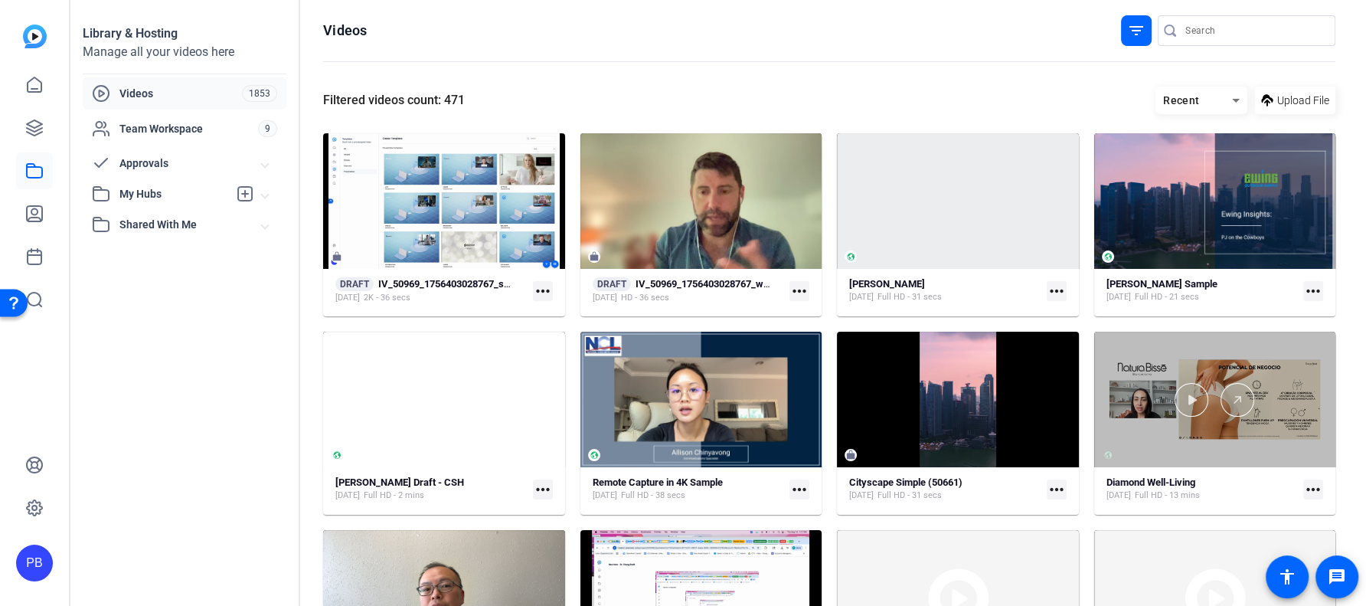
click at [1168, 440] on div at bounding box center [1215, 400] width 242 height 136
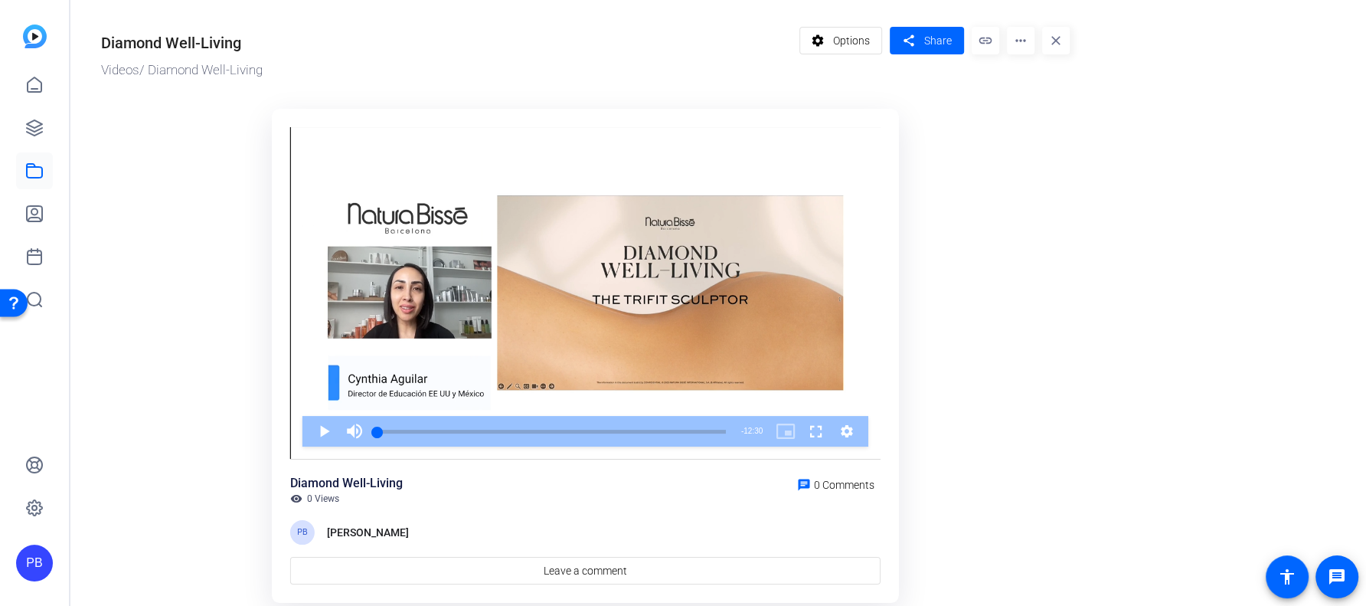
click at [1018, 33] on mat-icon "more_horiz" at bounding box center [1021, 41] width 28 height 28
click at [1043, 181] on span "Delete" at bounding box center [1051, 182] width 64 height 18
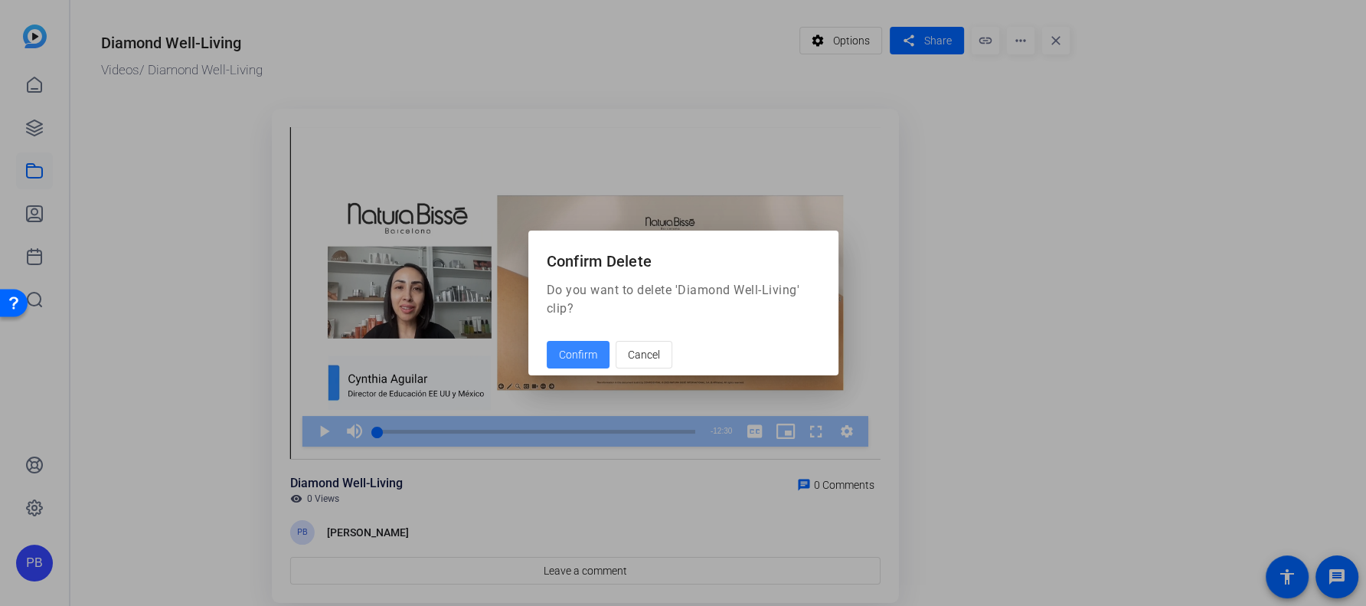
click at [587, 347] on span "Confirm" at bounding box center [578, 355] width 38 height 16
